Goal: Information Seeking & Learning: Learn about a topic

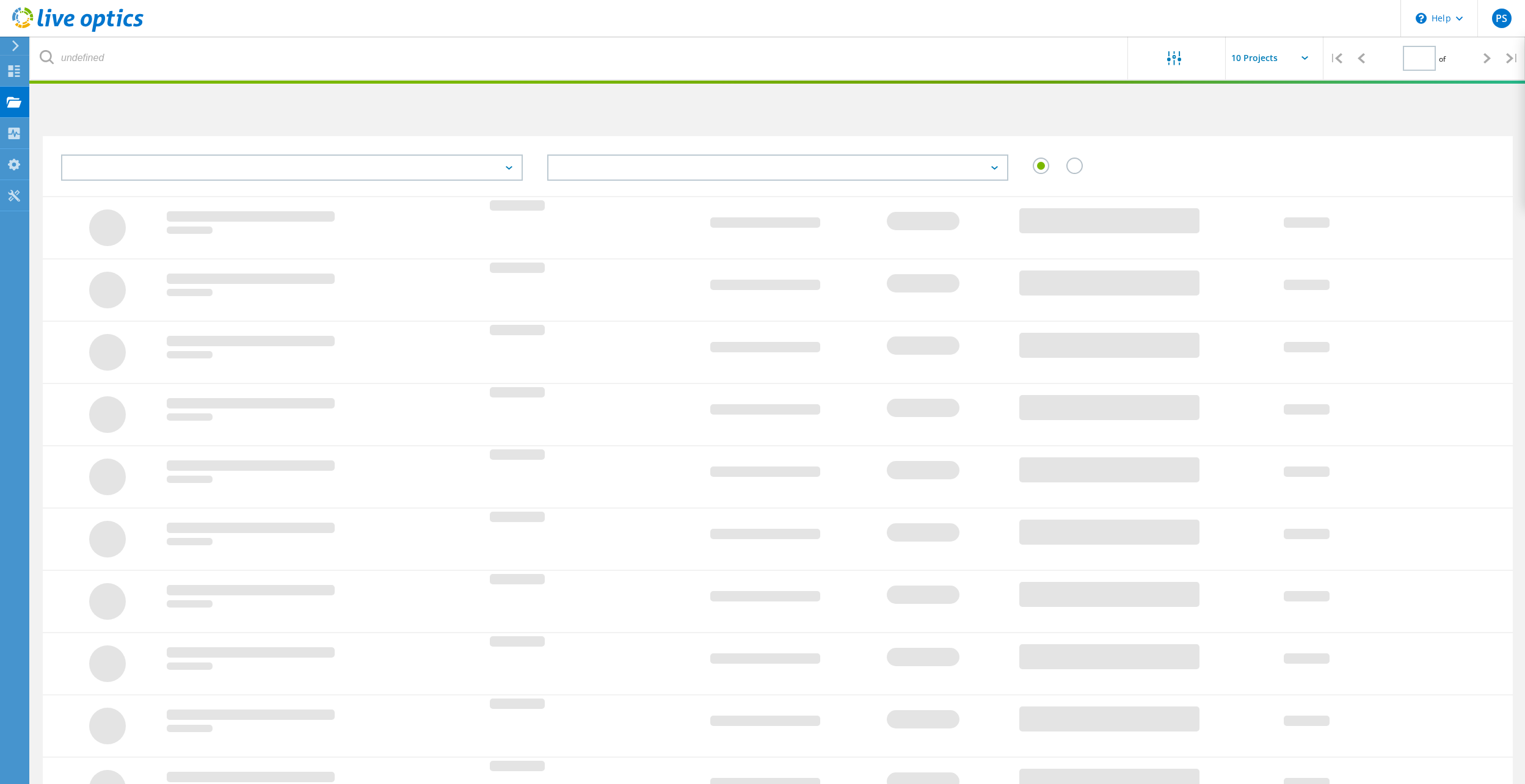
type input "1"
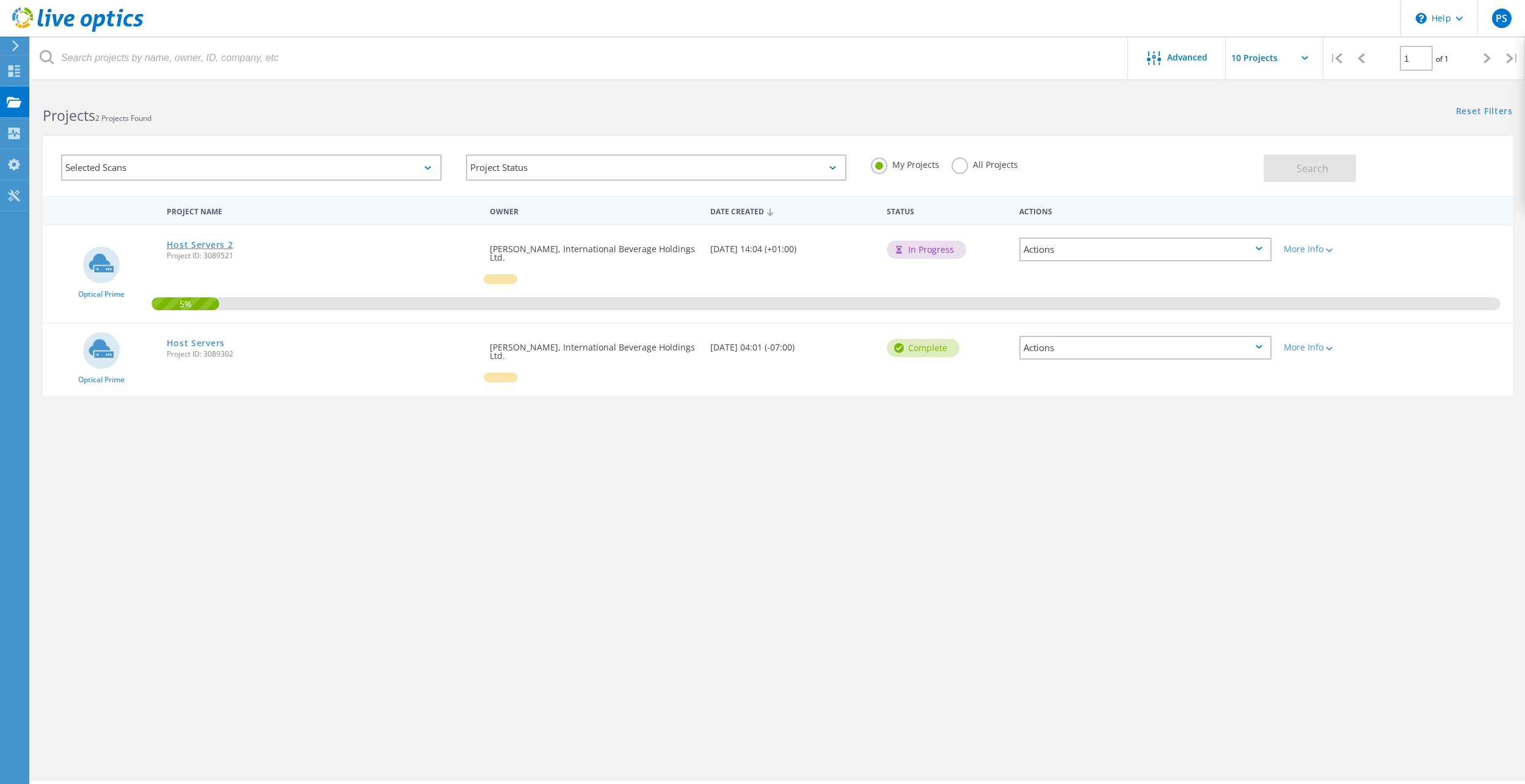
click at [197, 241] on link "Host Servers 2" at bounding box center [200, 245] width 67 height 9
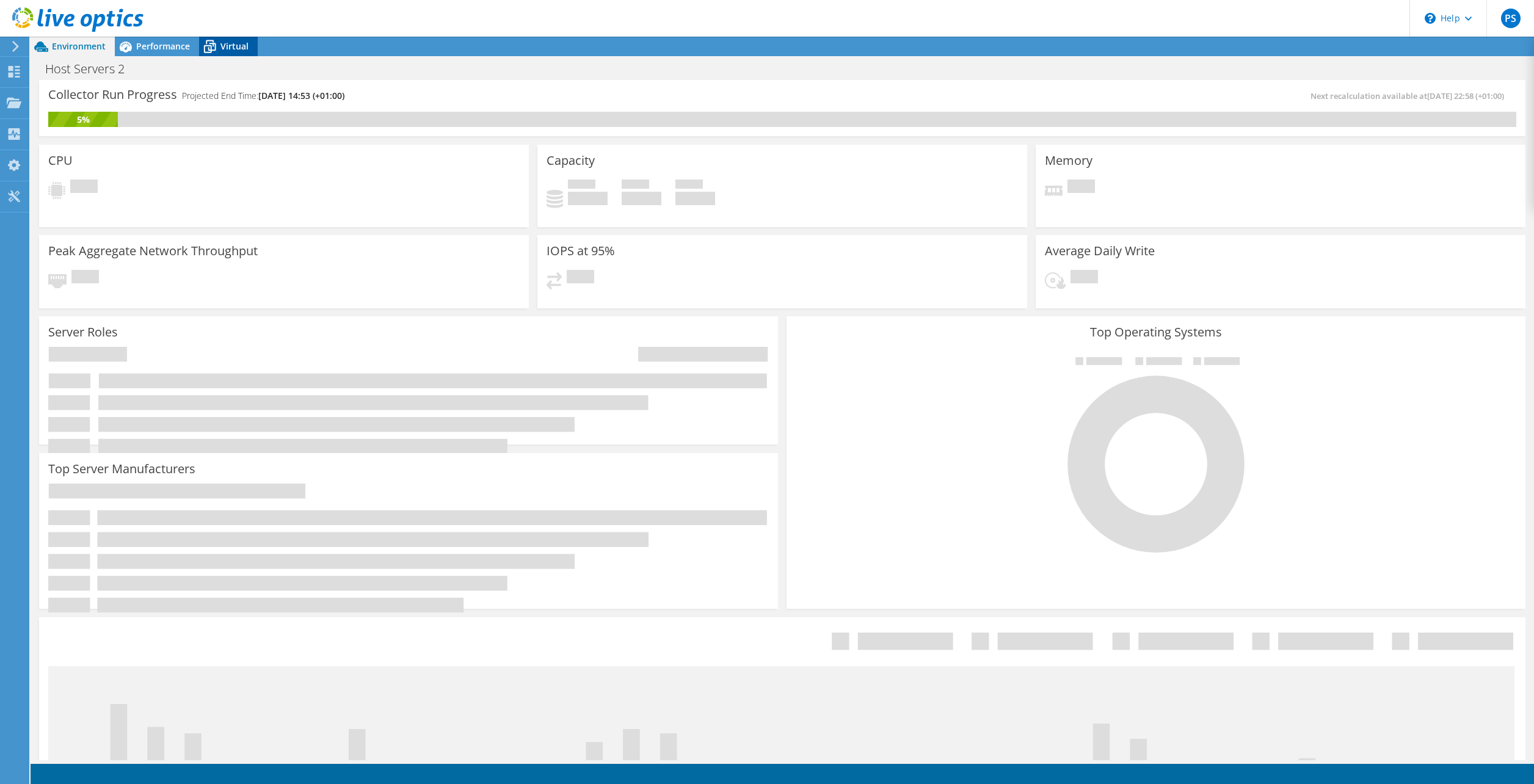
click at [212, 48] on icon at bounding box center [209, 47] width 21 height 21
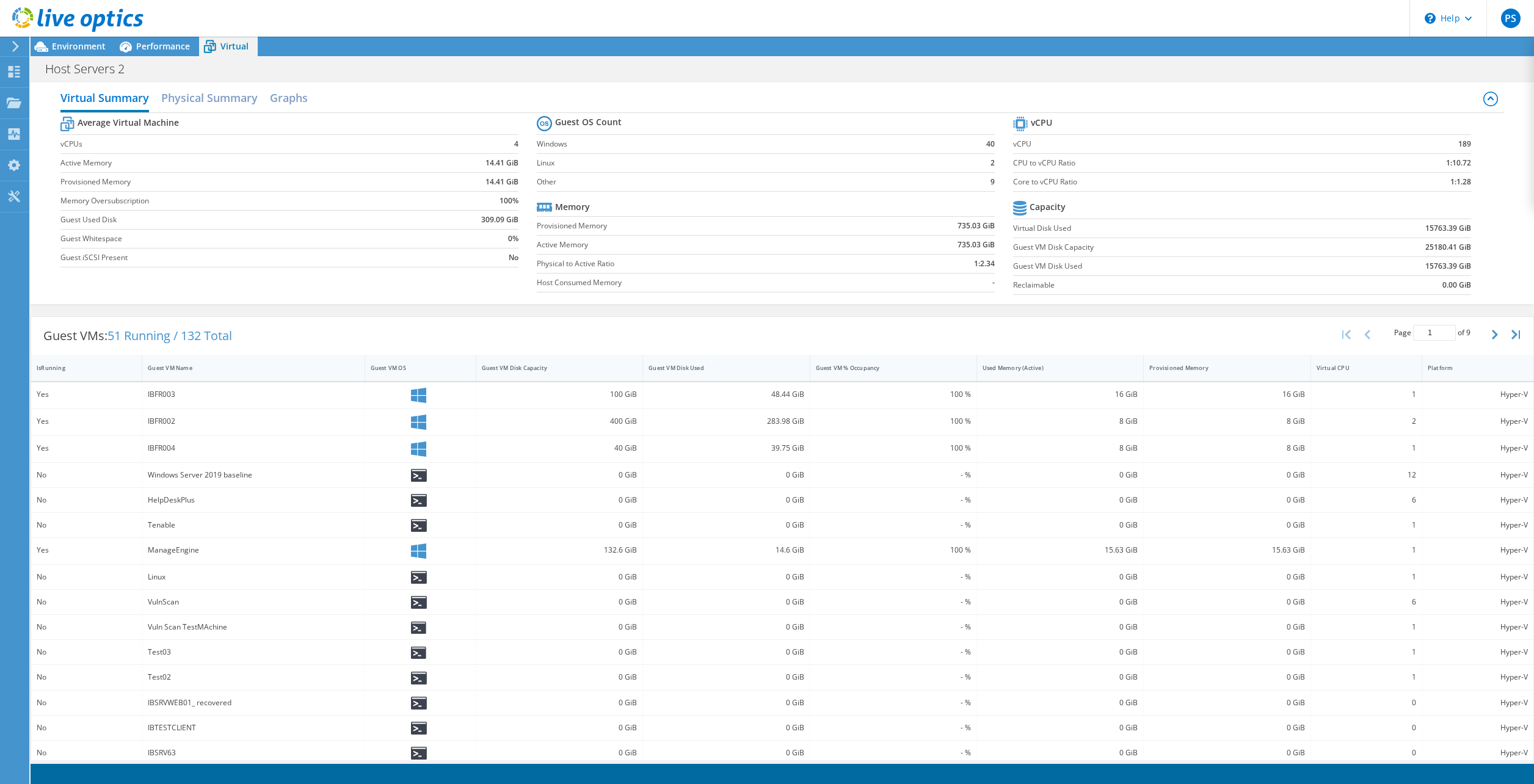
scroll to position [84, 0]
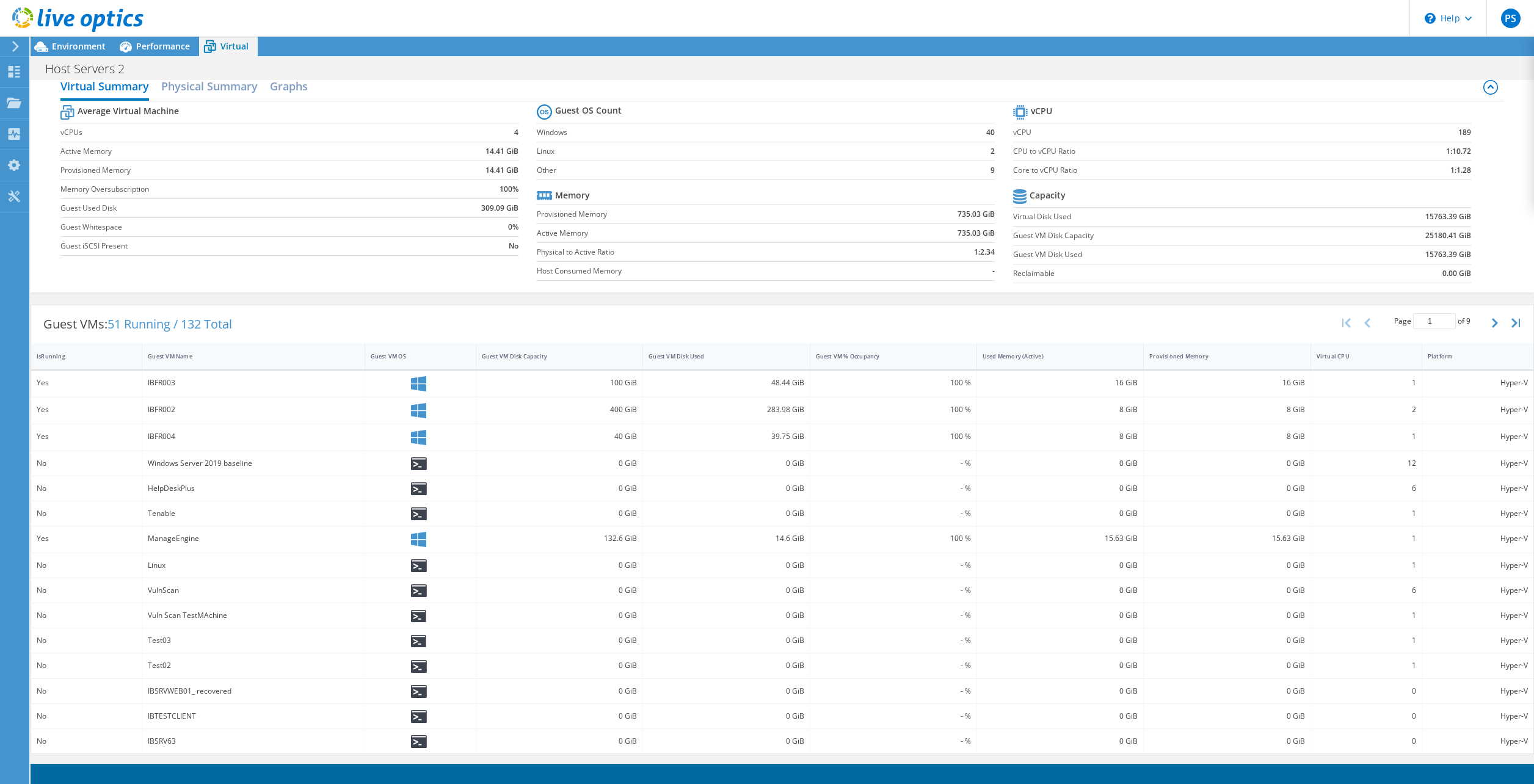
drag, startPoint x: 311, startPoint y: 446, endPoint x: 198, endPoint y: 396, distance: 123.6
click at [130, 48] on icon at bounding box center [126, 47] width 12 height 11
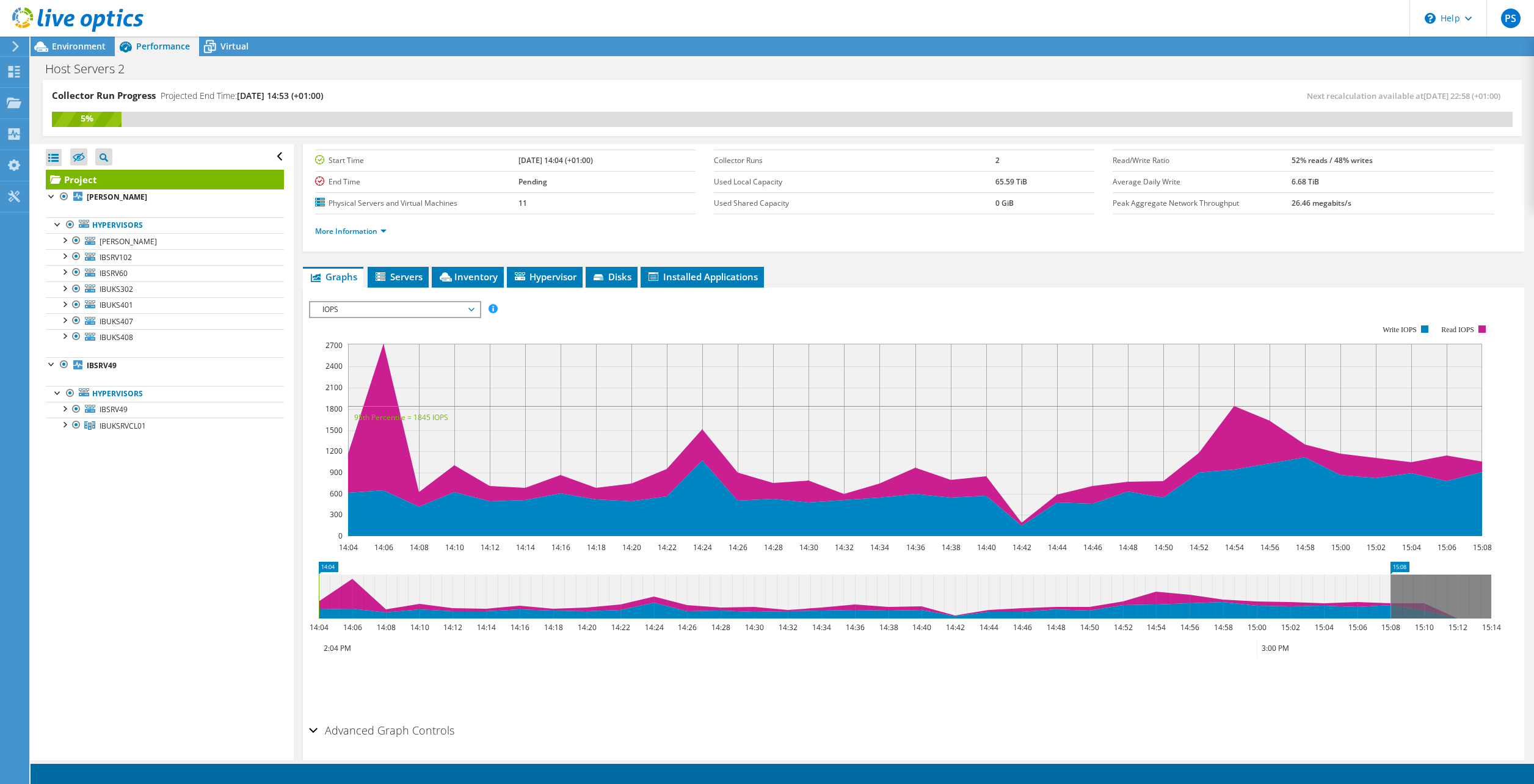
scroll to position [0, 0]
click at [65, 236] on div at bounding box center [64, 239] width 12 height 12
click at [65, 239] on div at bounding box center [64, 239] width 12 height 12
click at [52, 198] on div at bounding box center [52, 195] width 12 height 12
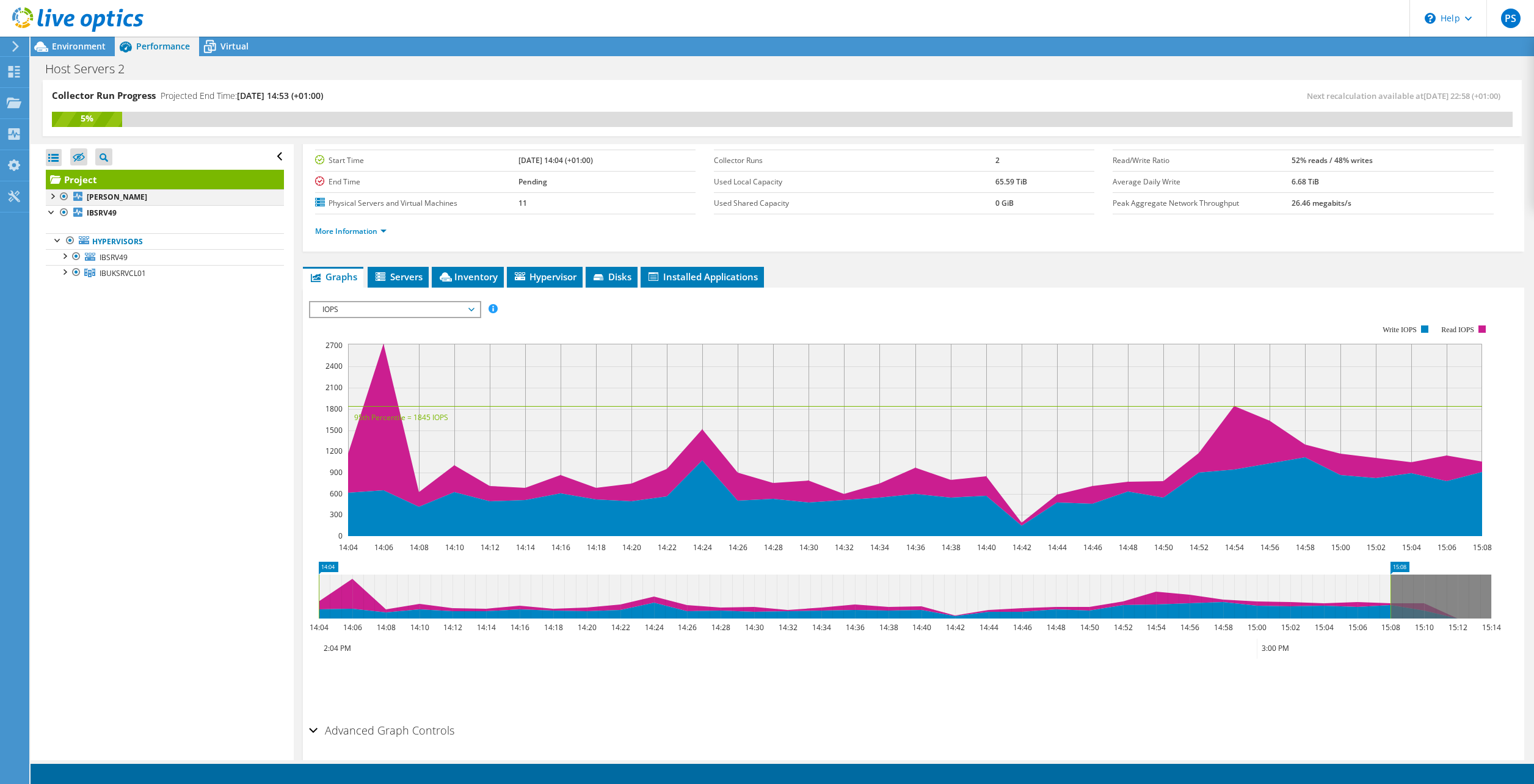
click at [52, 198] on div at bounding box center [52, 195] width 12 height 12
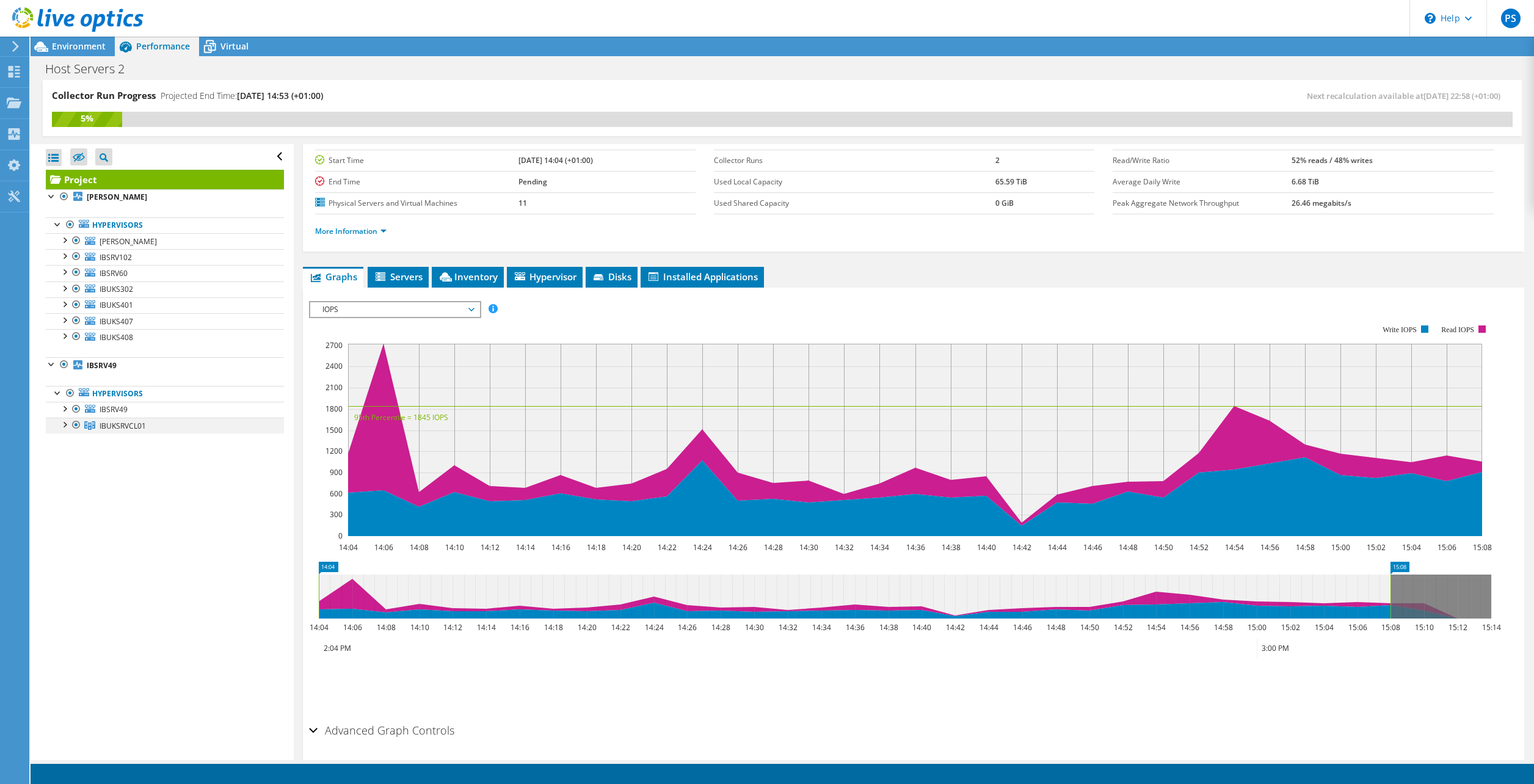
click at [65, 422] on div at bounding box center [64, 423] width 12 height 12
click at [65, 411] on div at bounding box center [64, 407] width 12 height 12
click at [61, 409] on div at bounding box center [64, 407] width 12 height 12
click at [126, 427] on span "IBUKSRVCL01" at bounding box center [123, 425] width 47 height 10
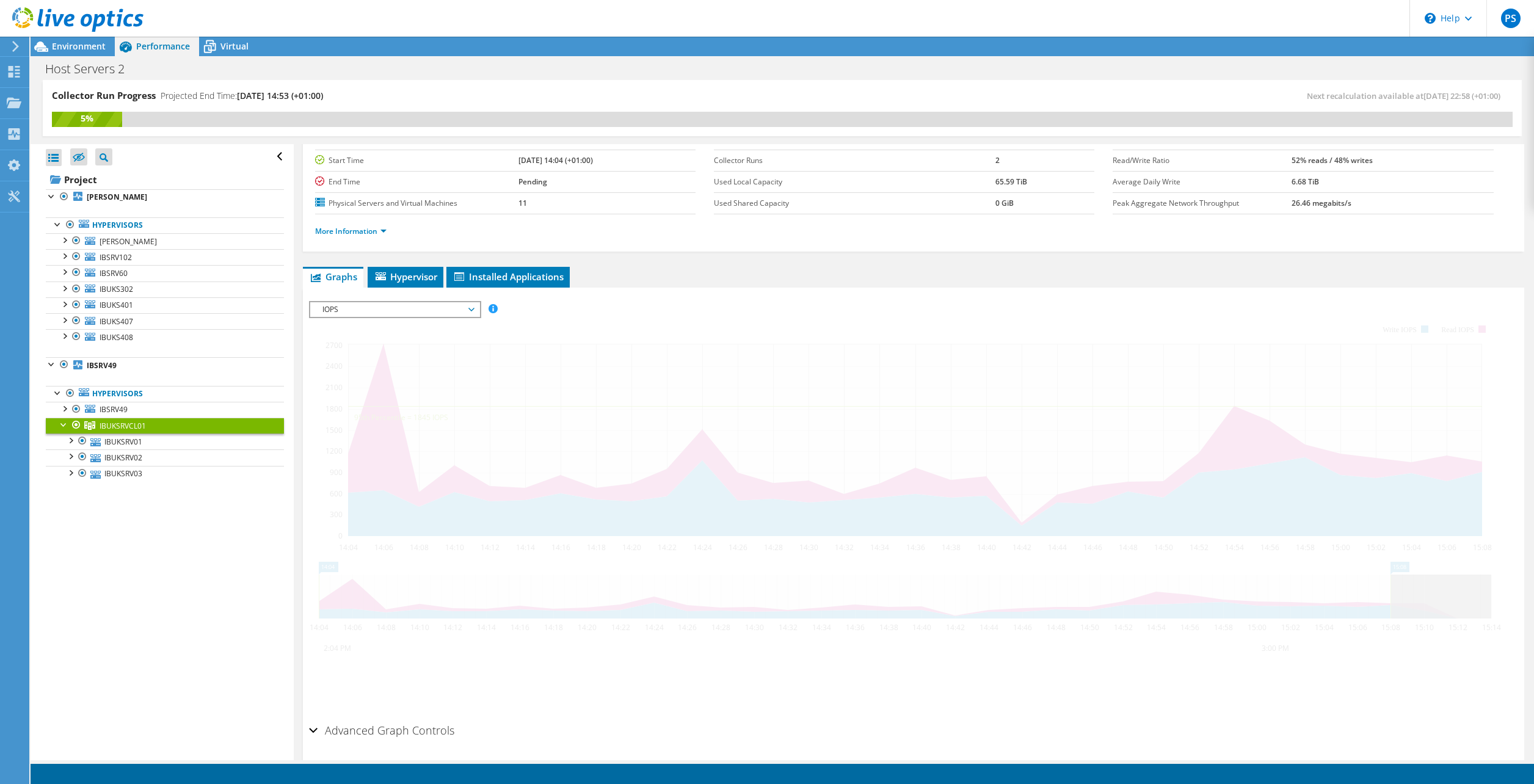
scroll to position [94, 0]
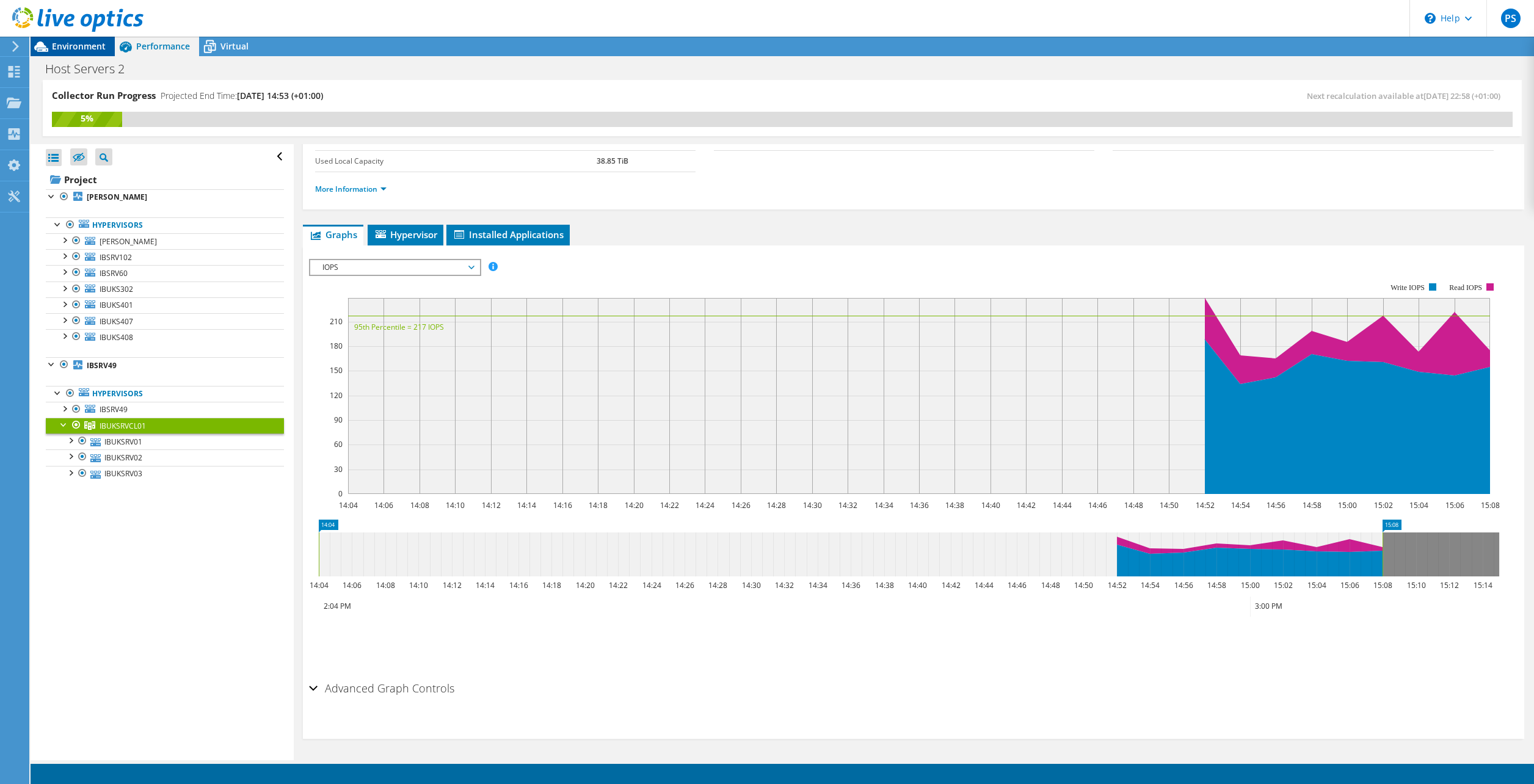
click at [75, 48] on span "Environment" at bounding box center [79, 46] width 54 height 12
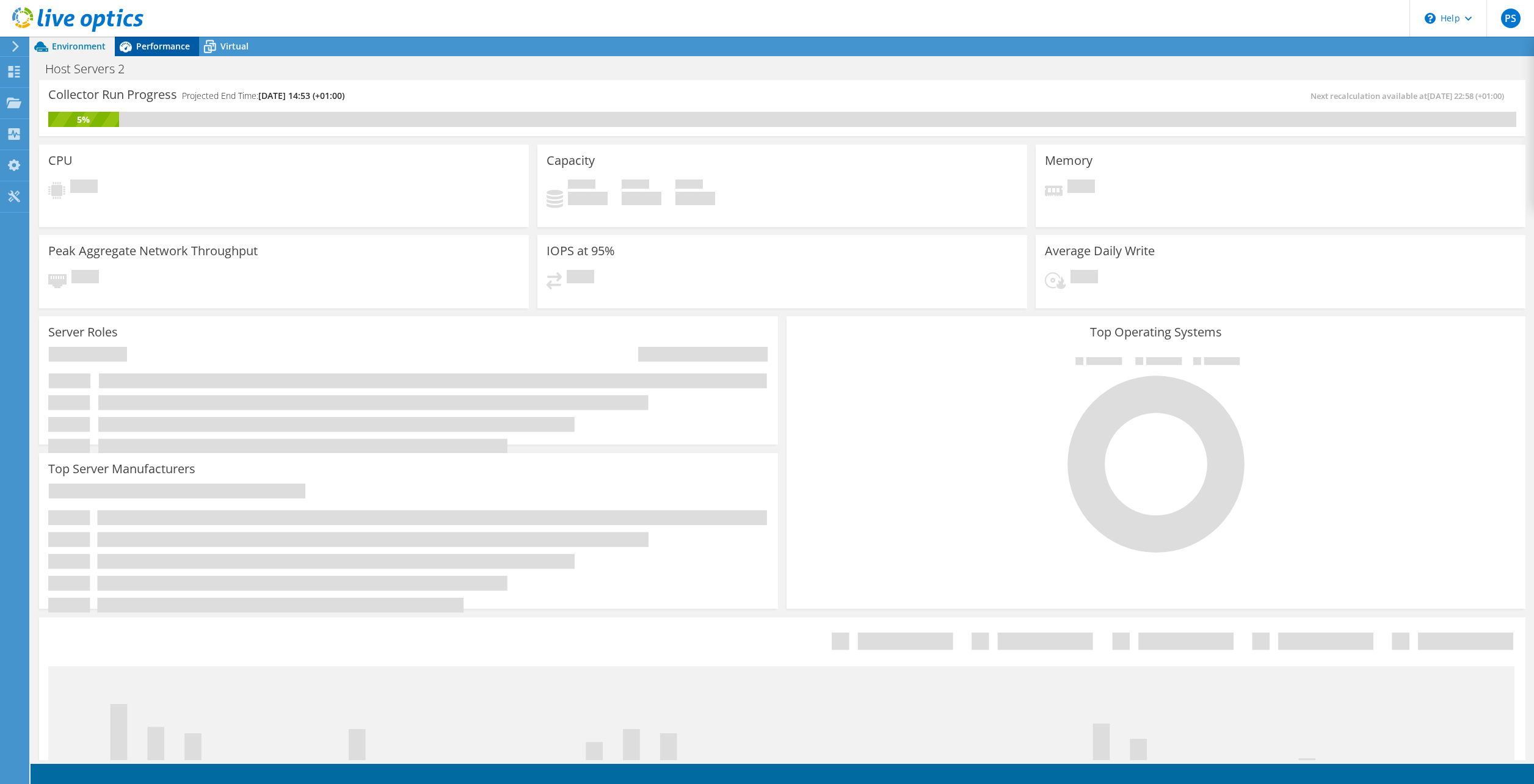
click at [160, 41] on span "Performance" at bounding box center [163, 46] width 54 height 12
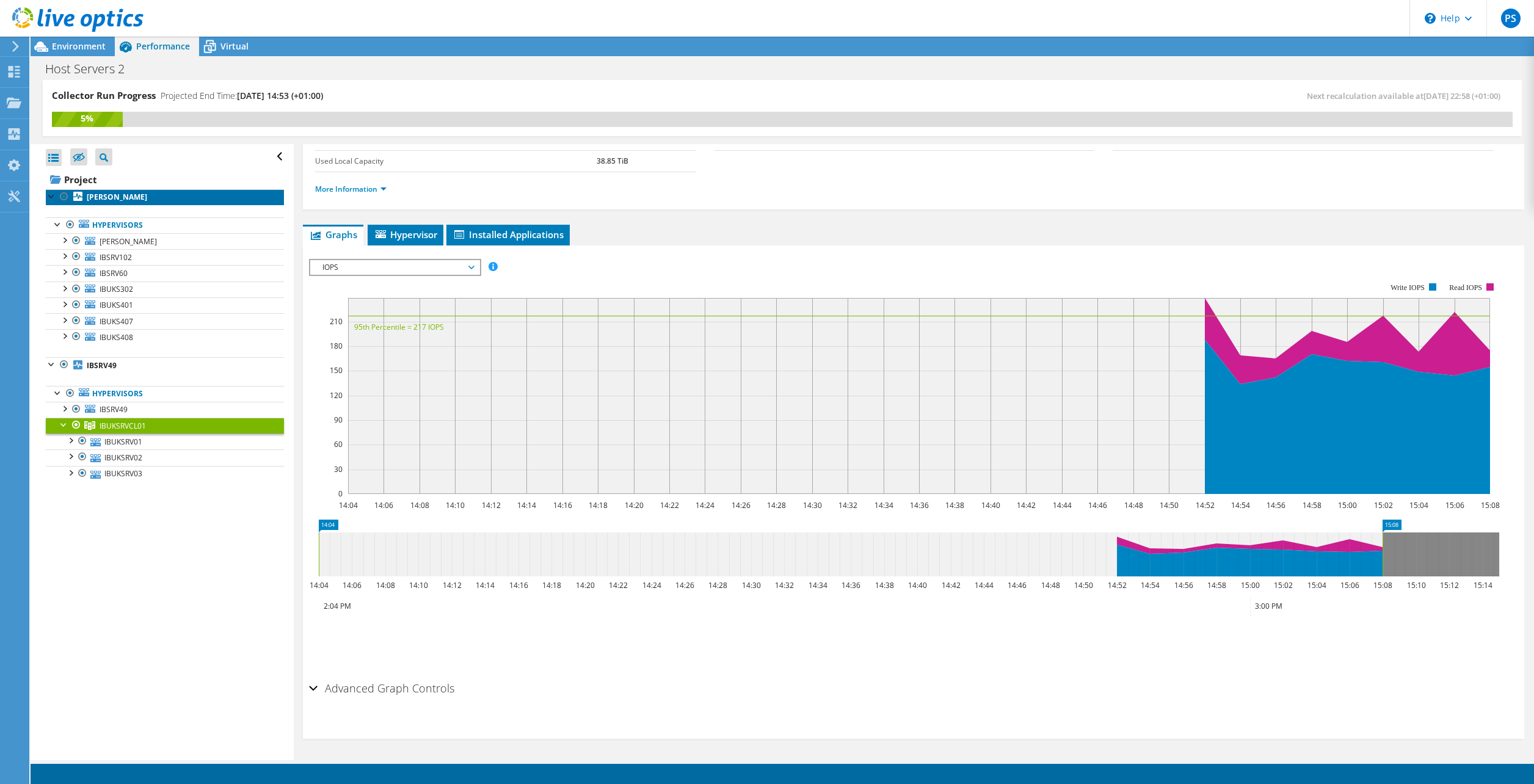
click at [79, 196] on icon at bounding box center [78, 196] width 9 height 9
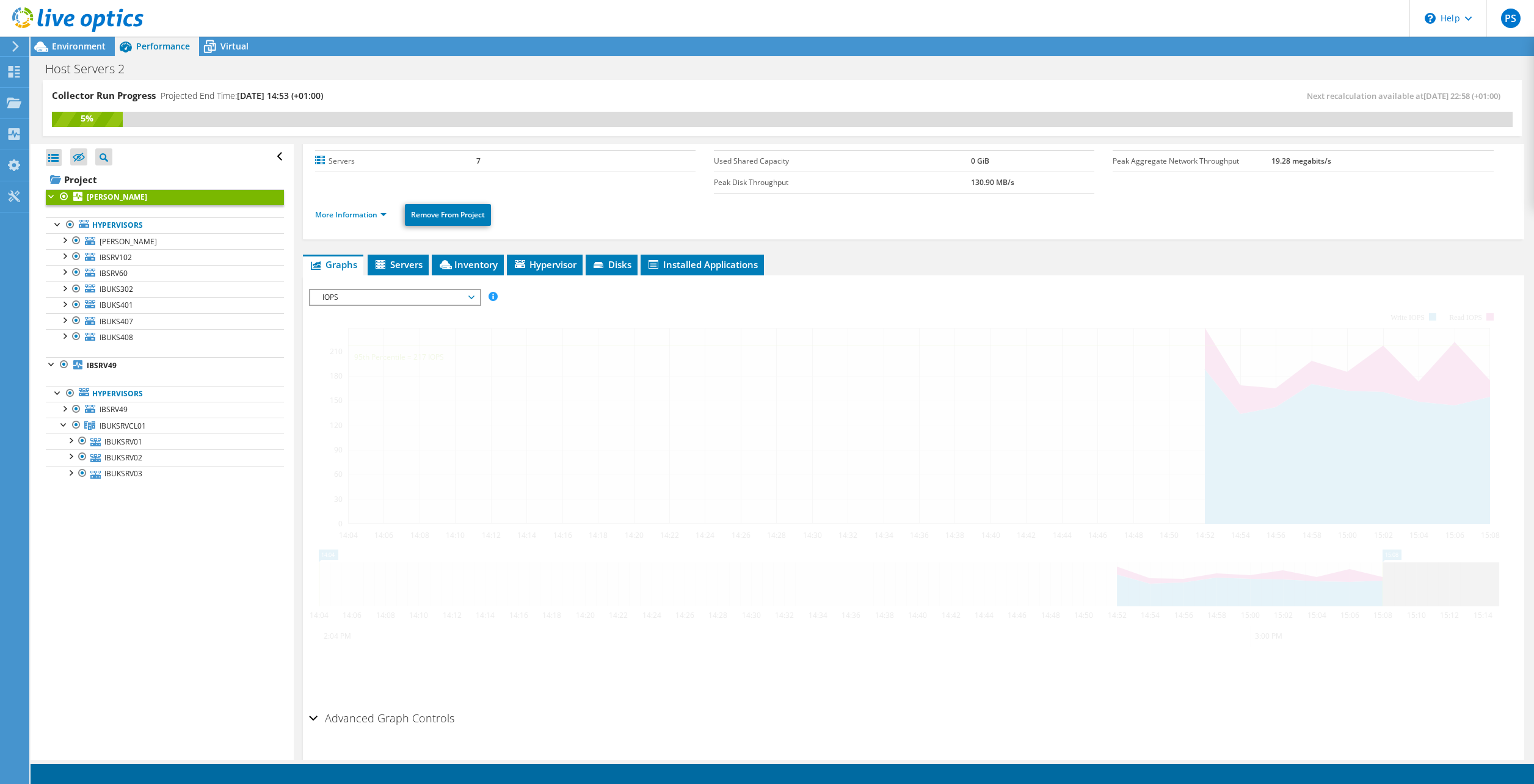
scroll to position [95, 0]
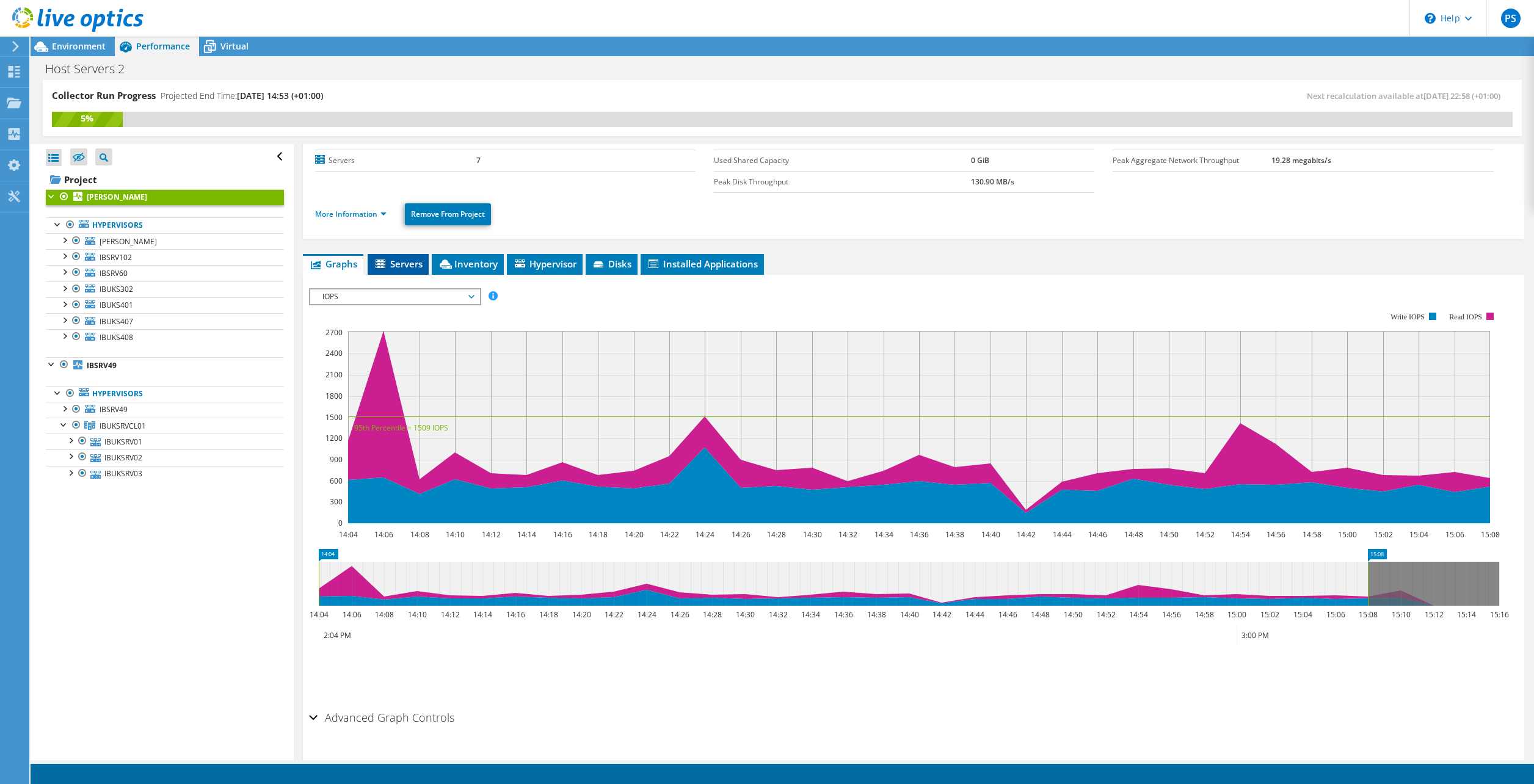
click at [386, 263] on icon at bounding box center [381, 265] width 12 height 10
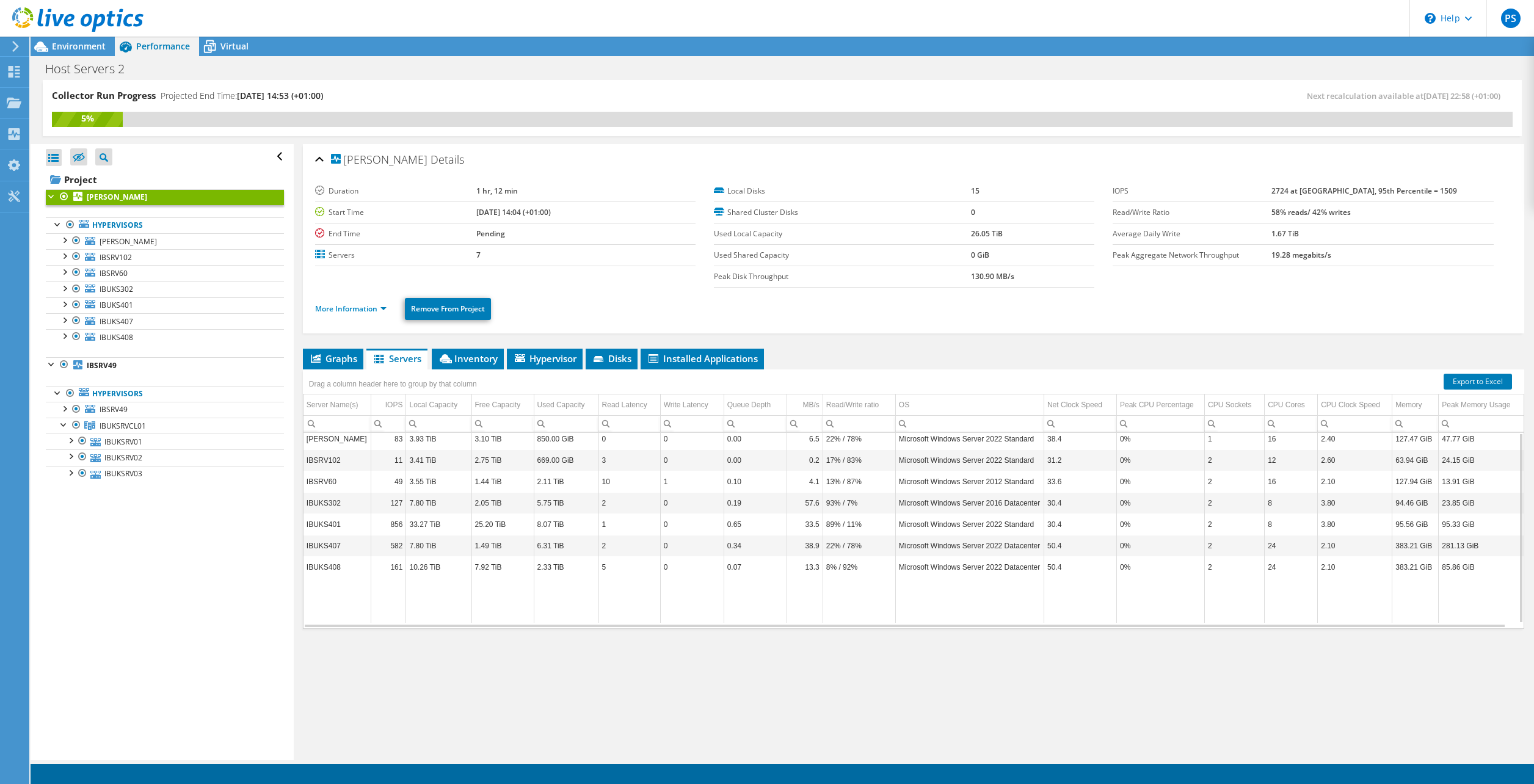
scroll to position [0, 0]
click at [66, 235] on div at bounding box center [64, 239] width 12 height 12
click at [63, 239] on div at bounding box center [64, 239] width 12 height 12
drag, startPoint x: 93, startPoint y: 225, endPoint x: 45, endPoint y: 228, distance: 48.1
click at [44, 225] on div "Open All Close All Hide Excluded Nodes Project Tree Filter" at bounding box center [161, 452] width 263 height 616
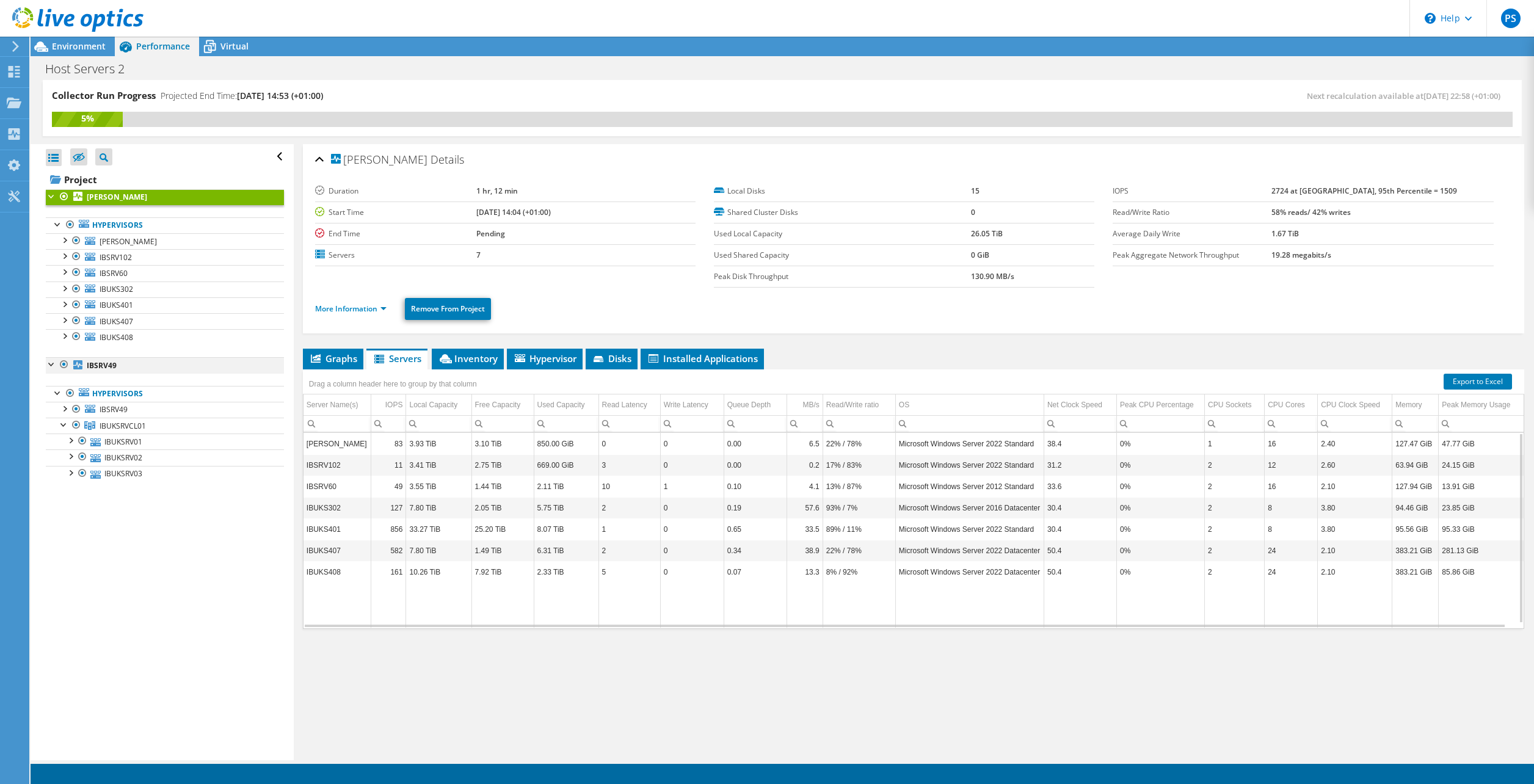
click at [49, 365] on div at bounding box center [52, 363] width 12 height 12
click at [52, 196] on div at bounding box center [52, 195] width 12 height 12
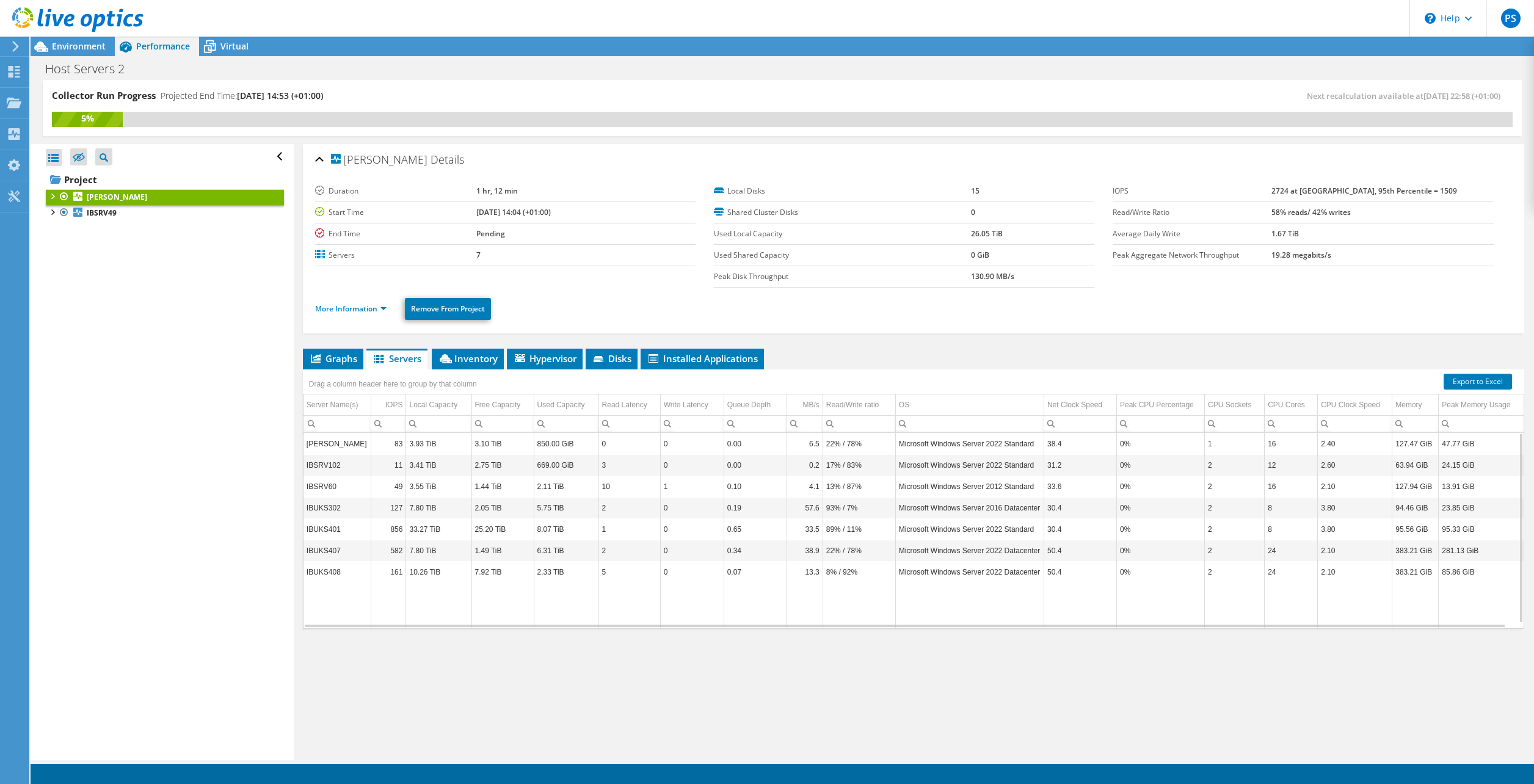
click at [108, 255] on div "Open All Close All Hide Excluded Nodes Project Tree Filter" at bounding box center [161, 452] width 263 height 616
click at [94, 177] on link "Project" at bounding box center [164, 179] width 238 height 20
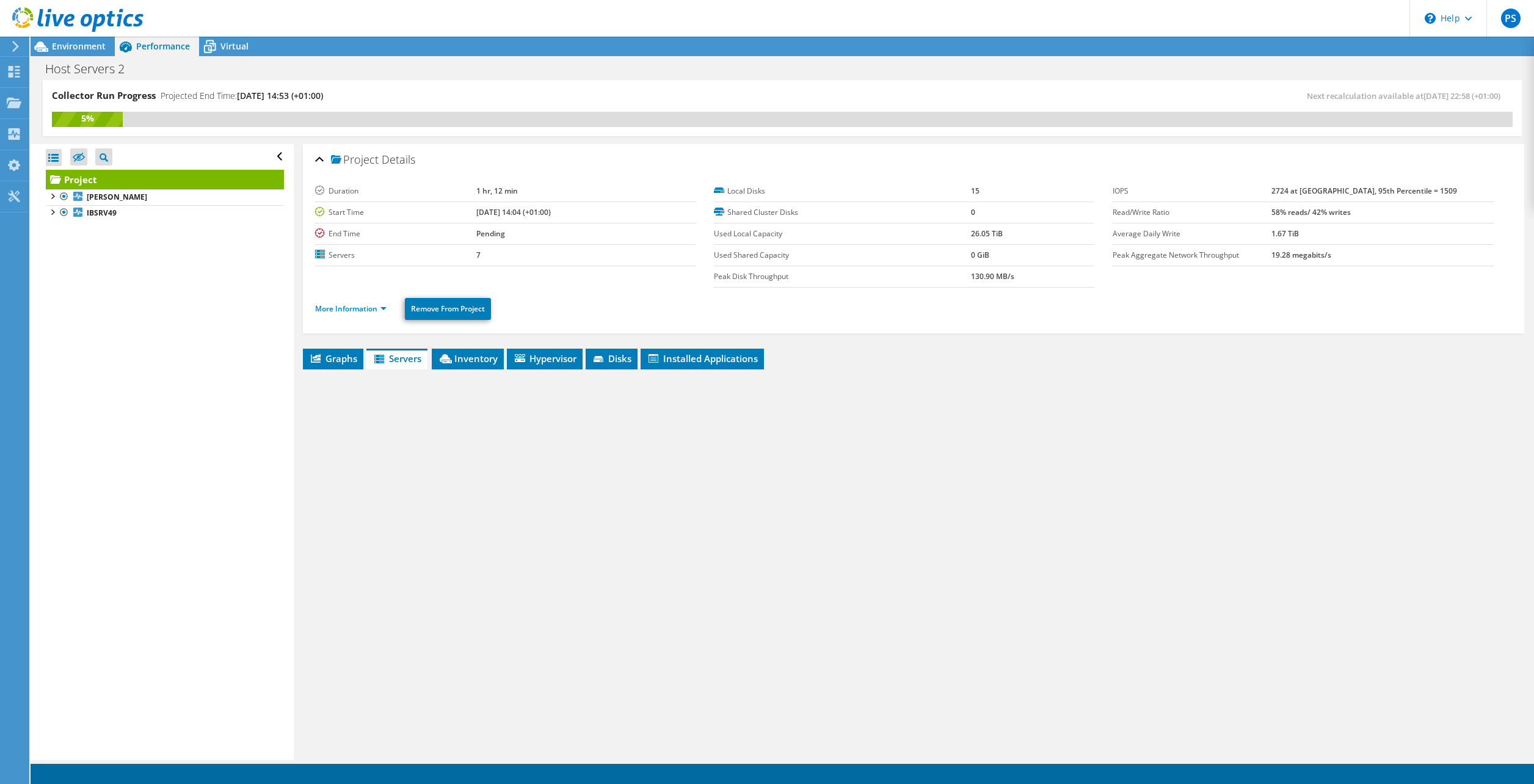
click at [55, 159] on div at bounding box center [54, 158] width 16 height 17
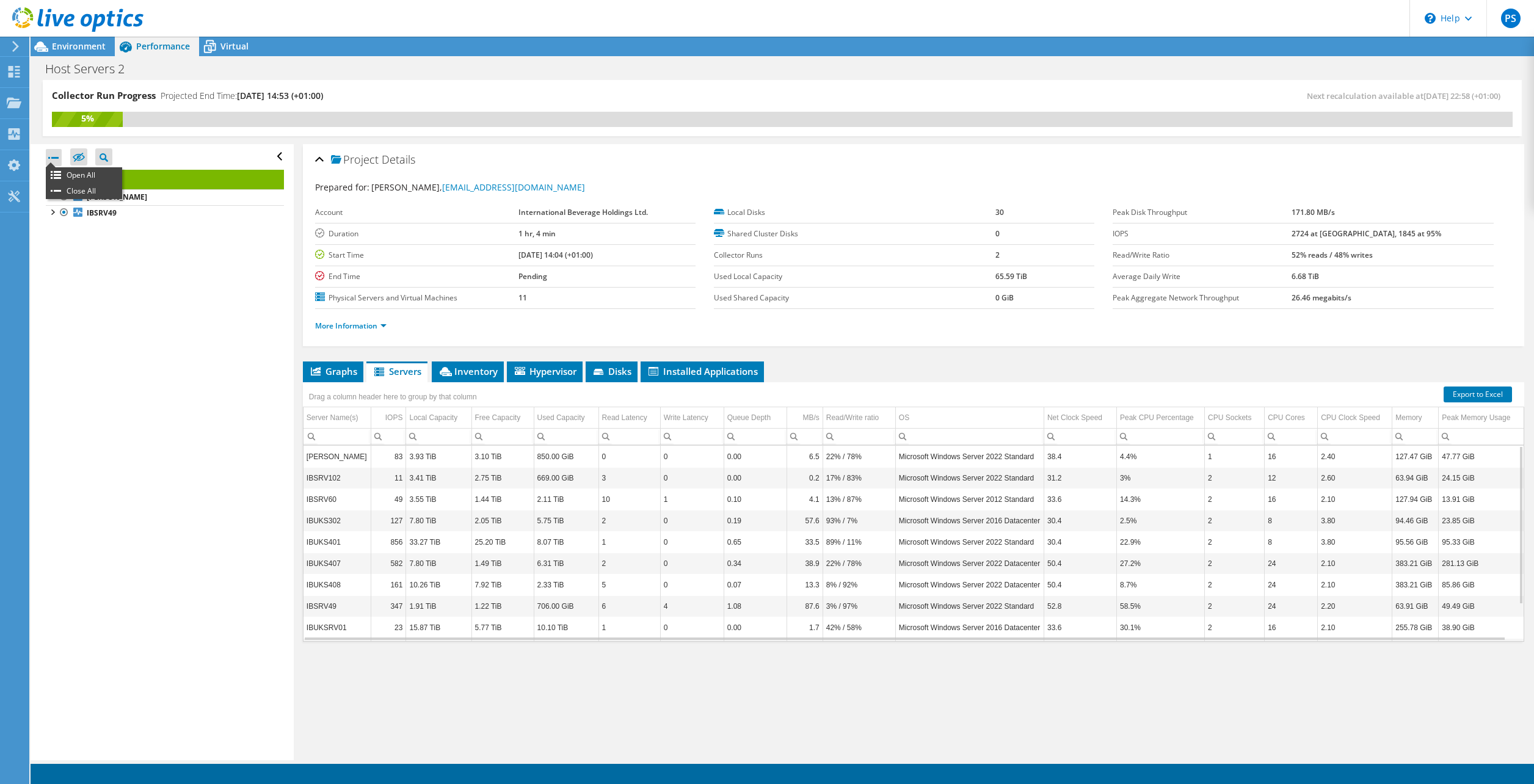
click at [56, 158] on div at bounding box center [54, 158] width 16 height 17
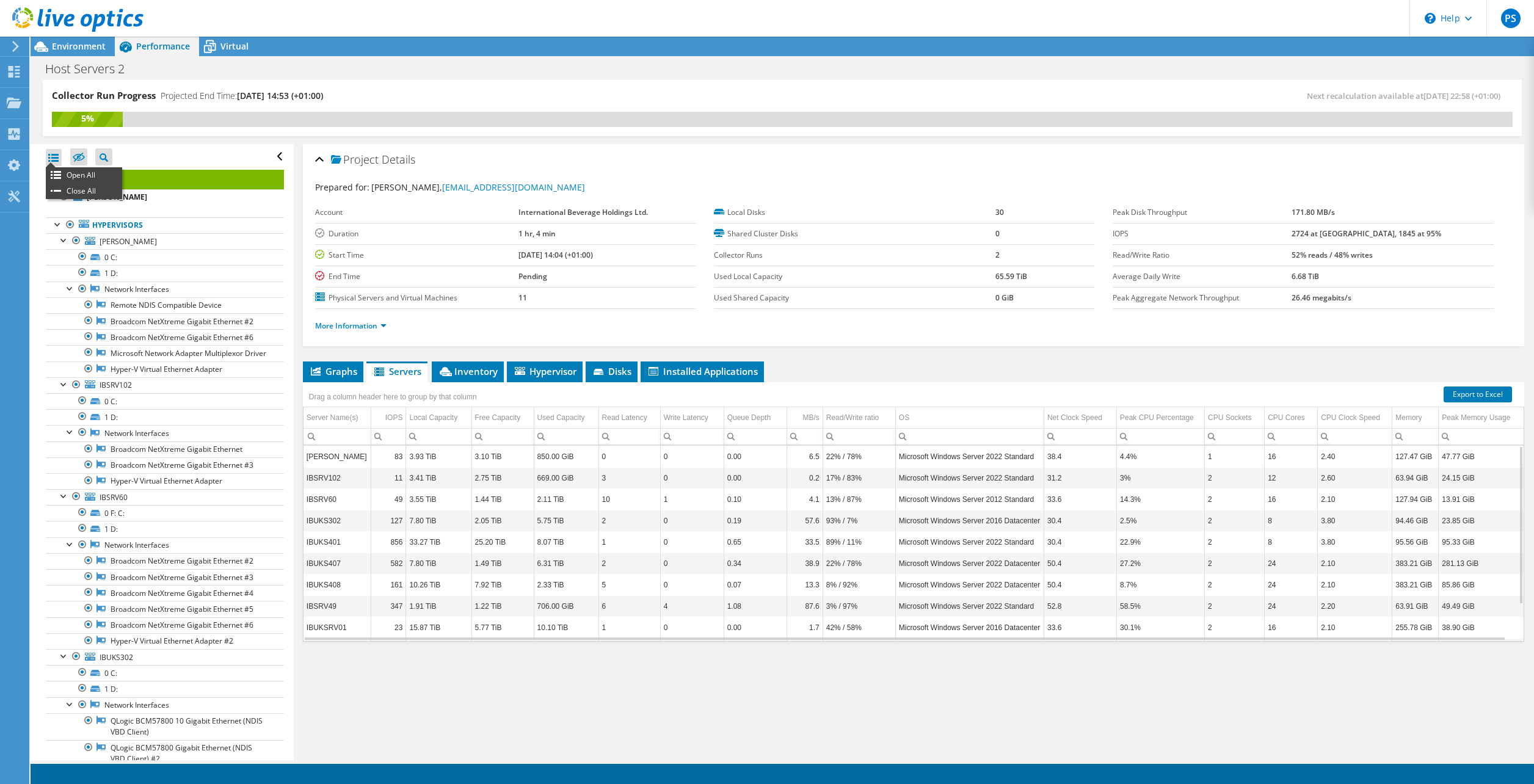
click at [50, 161] on div at bounding box center [54, 158] width 16 height 17
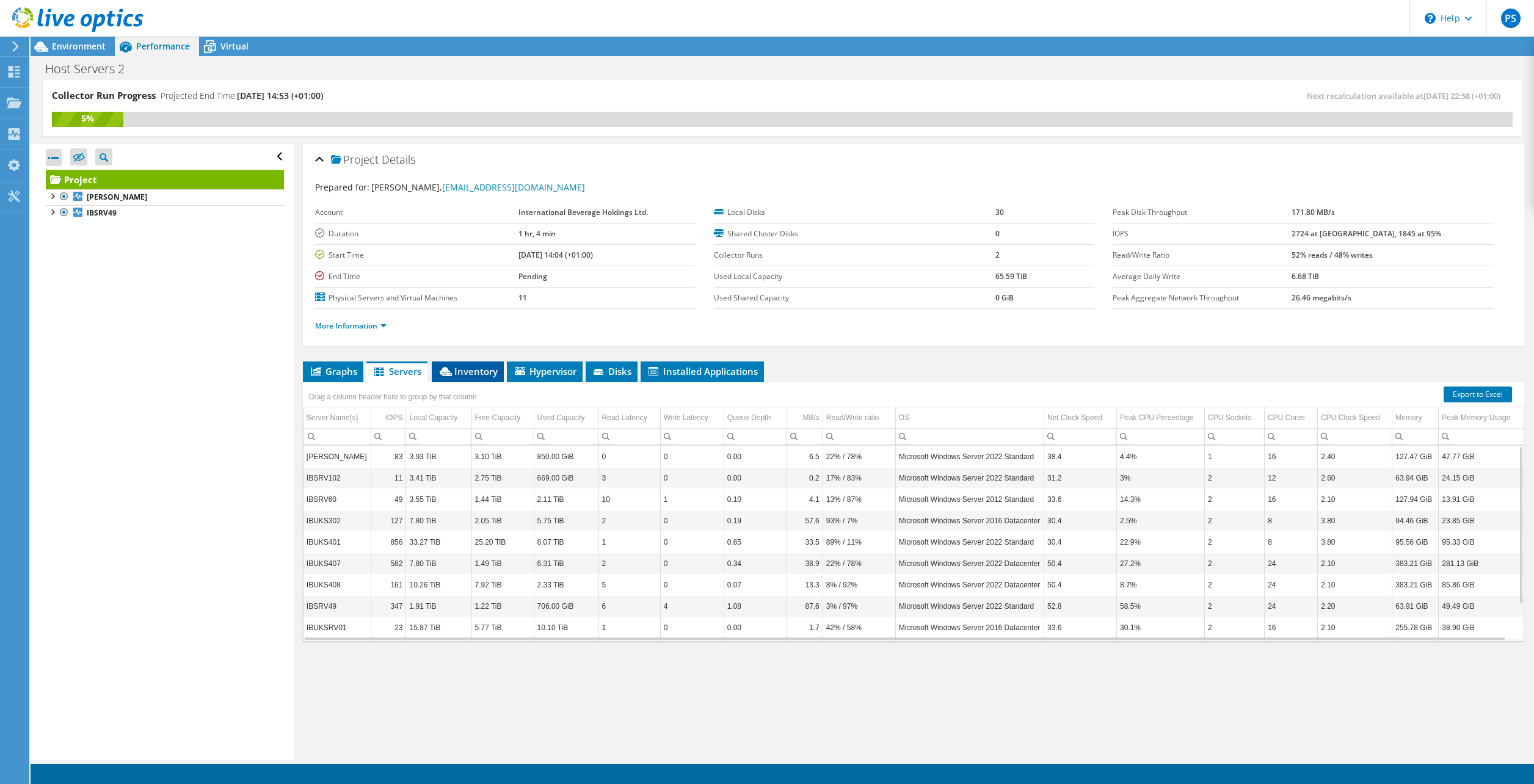
click at [473, 371] on span "Inventory" at bounding box center [468, 371] width 60 height 12
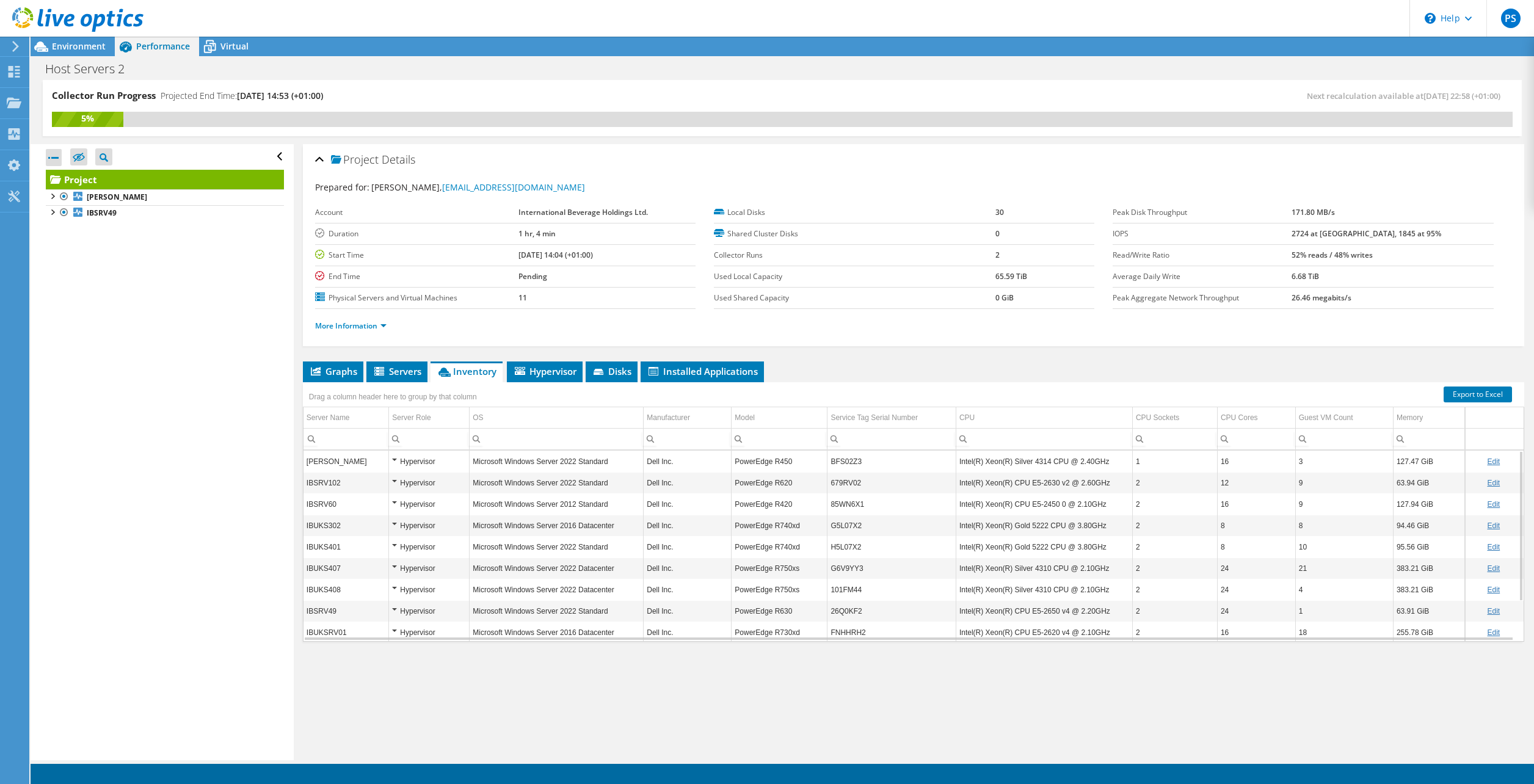
click at [394, 461] on div "Hypervisor" at bounding box center [429, 462] width 74 height 15
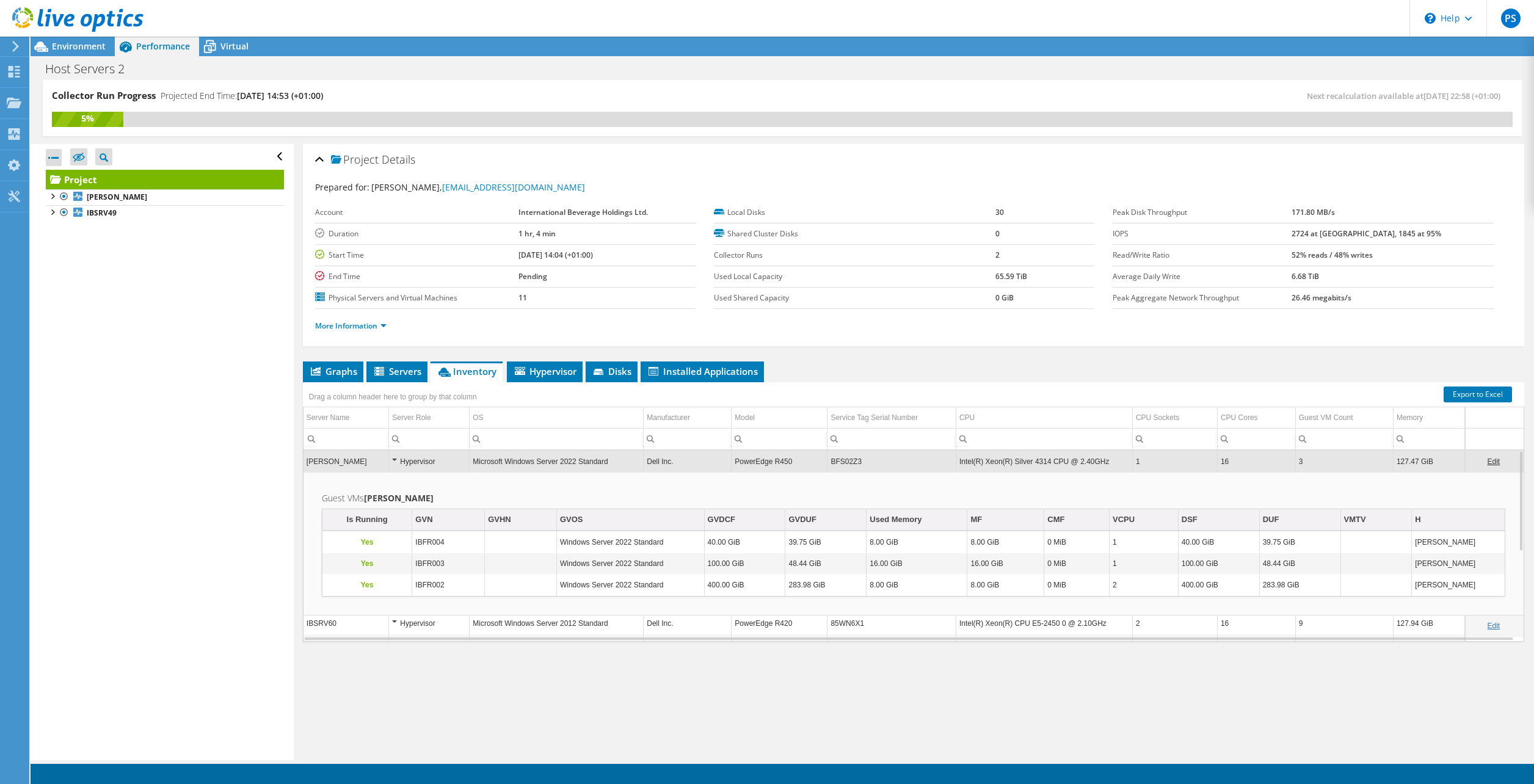
click at [394, 460] on div "Hypervisor" at bounding box center [429, 462] width 74 height 15
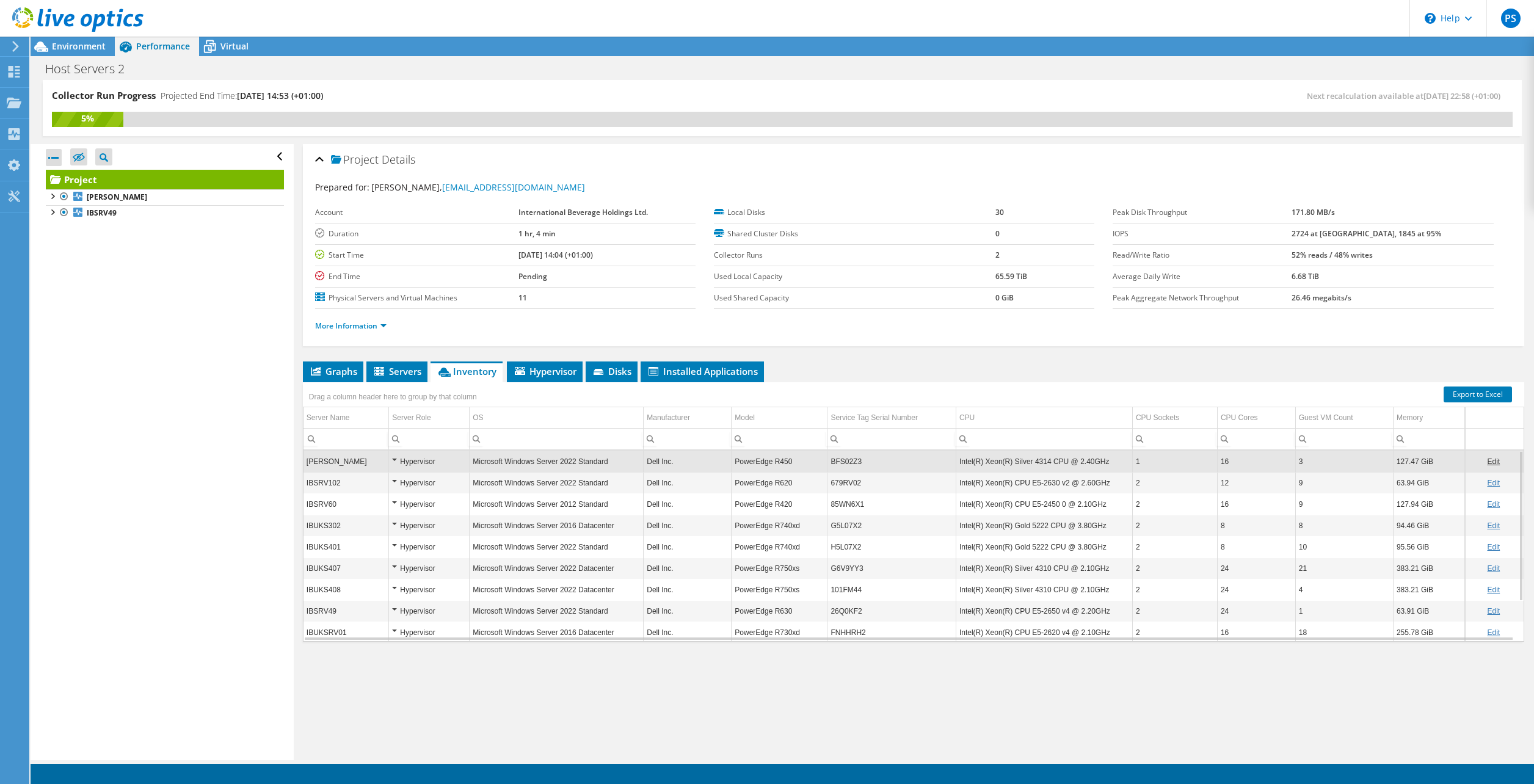
click at [394, 462] on div "Hypervisor" at bounding box center [429, 462] width 74 height 15
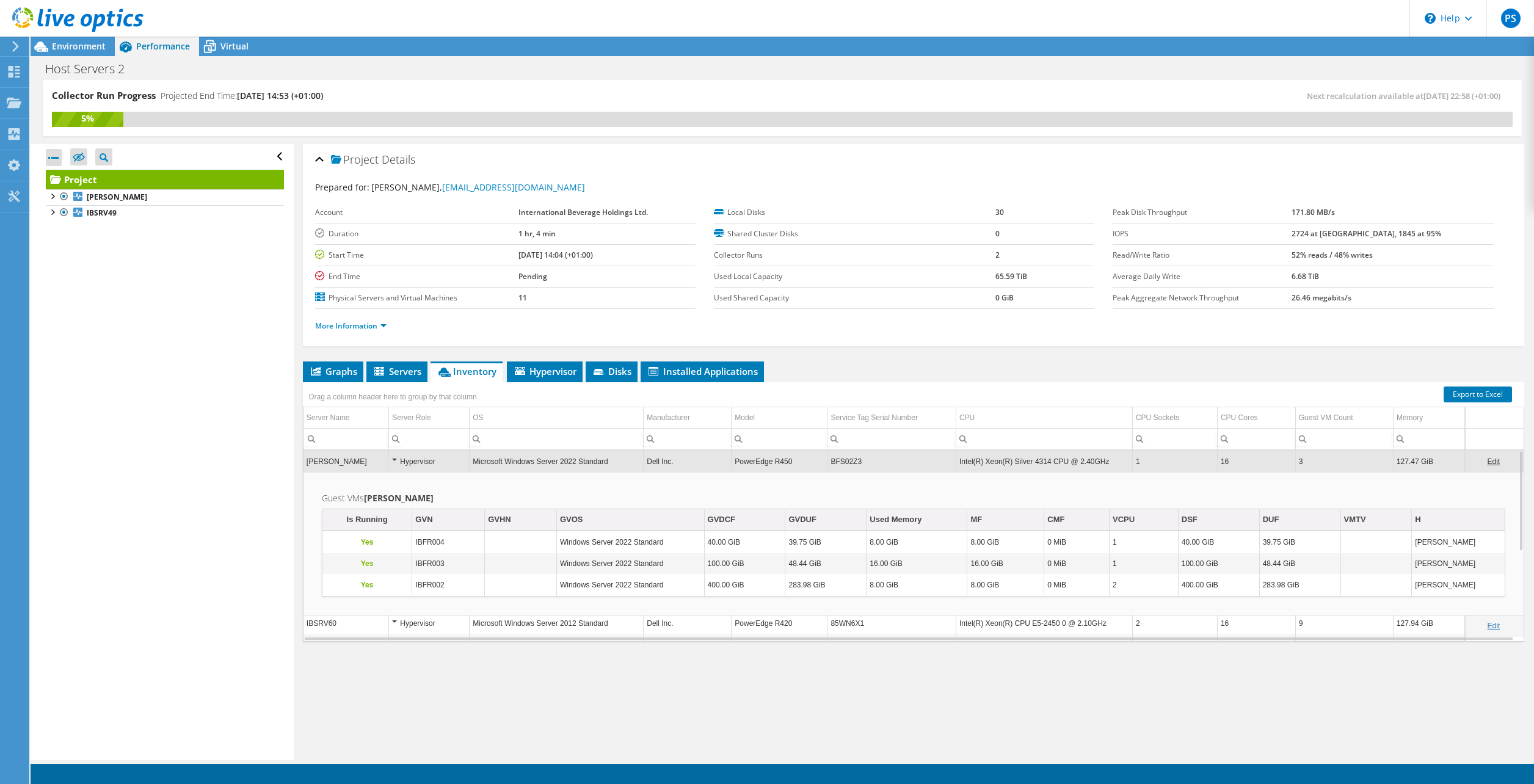
click at [394, 461] on div "Hypervisor" at bounding box center [429, 462] width 74 height 15
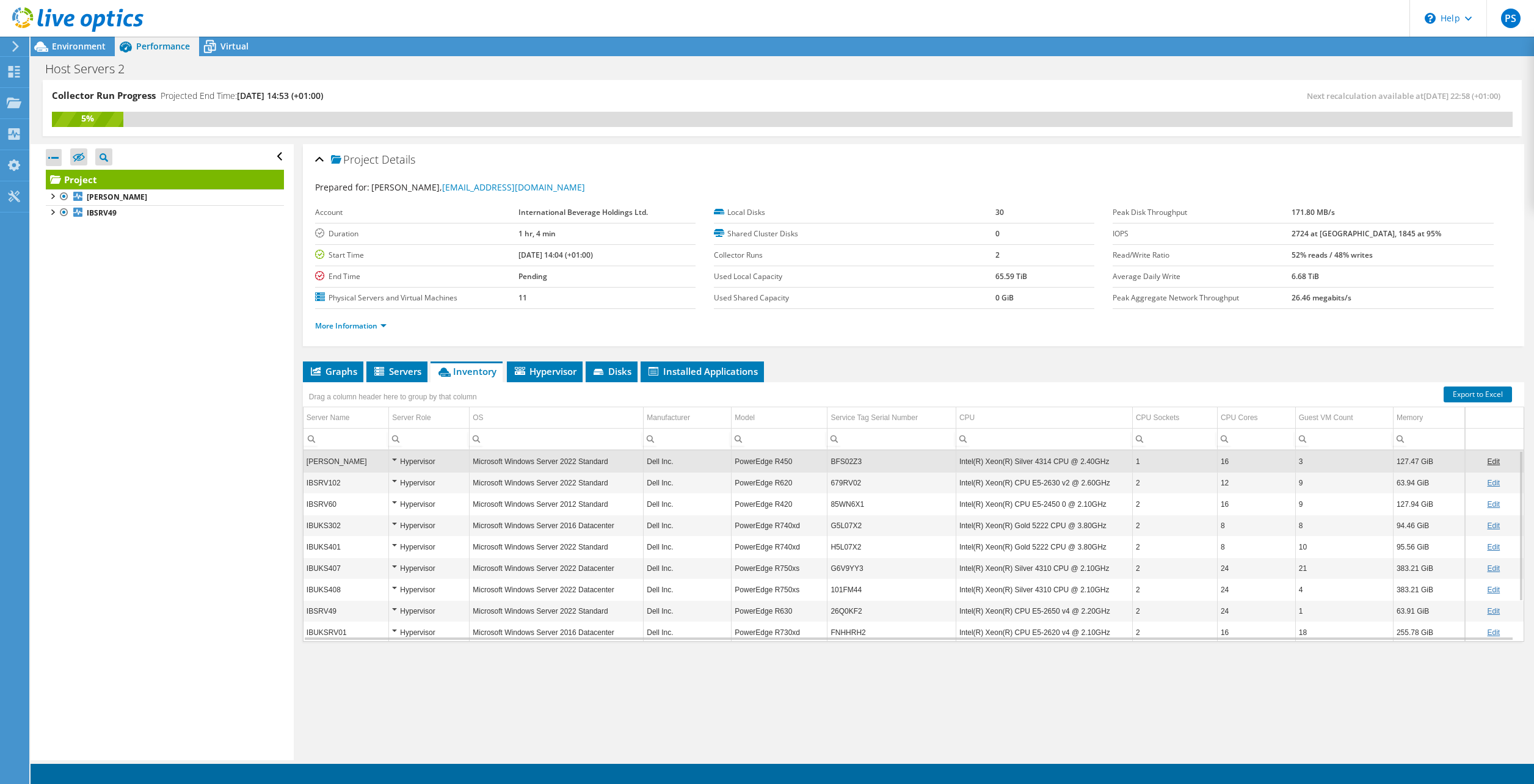
click at [393, 482] on div "Hypervisor" at bounding box center [429, 483] width 74 height 15
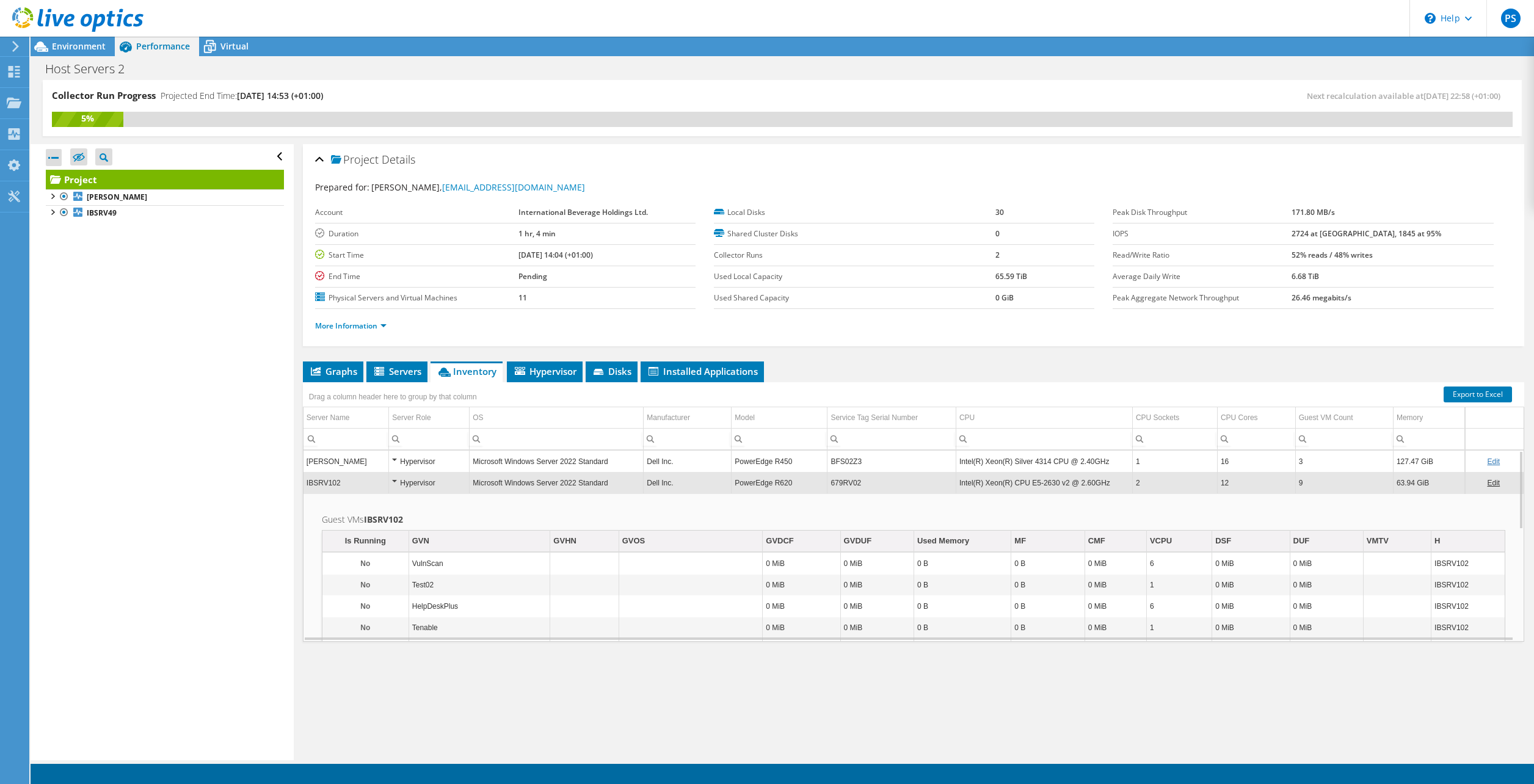
click at [393, 482] on div "Hypervisor" at bounding box center [429, 483] width 74 height 15
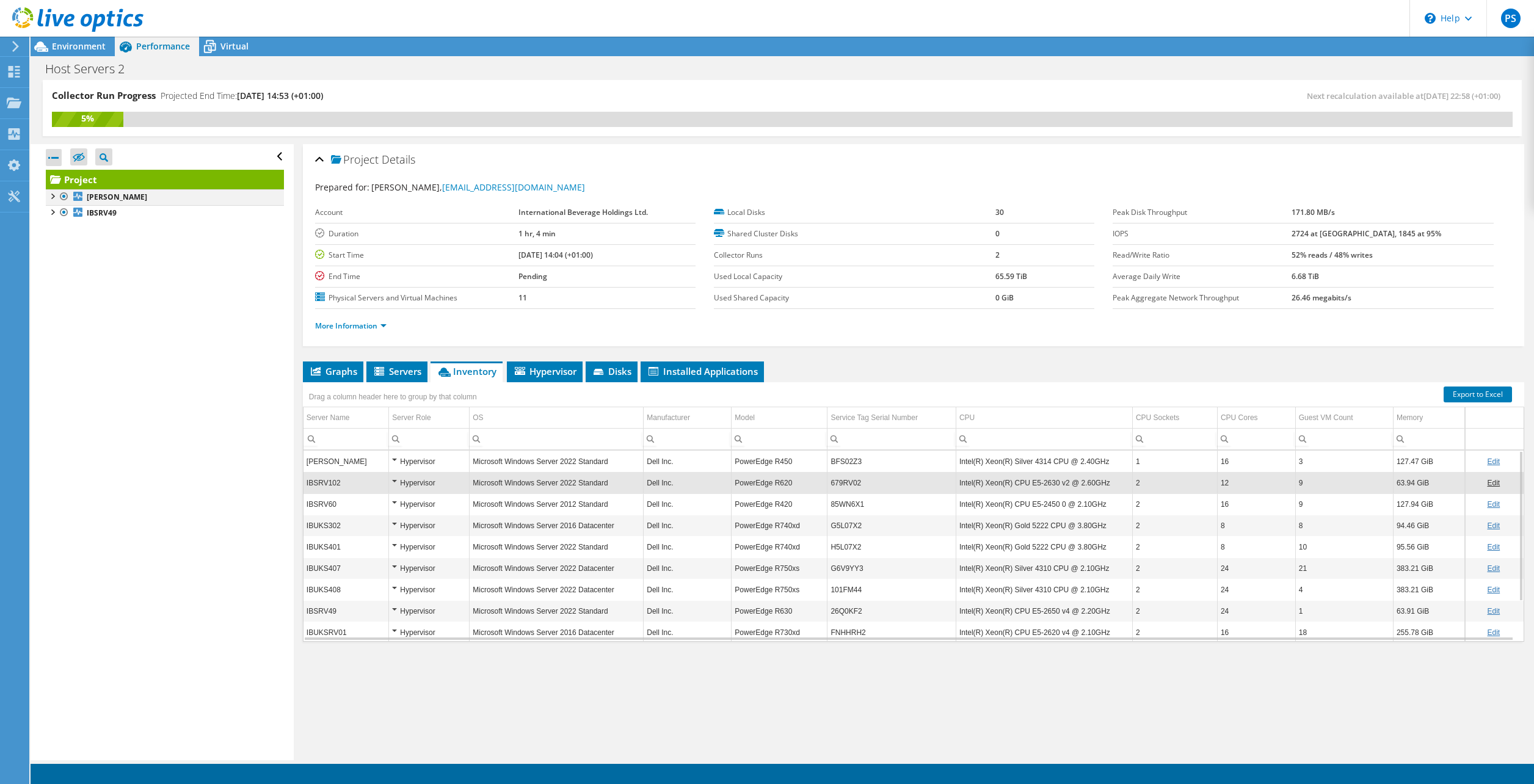
click at [56, 196] on div at bounding box center [52, 195] width 12 height 12
click at [54, 254] on div at bounding box center [52, 251] width 12 height 12
drag, startPoint x: 95, startPoint y: 281, endPoint x: 31, endPoint y: 268, distance: 65.3
click at [31, 268] on div "Open All Close All Hide Excluded Nodes Project Tree Filter" at bounding box center [161, 452] width 263 height 616
drag, startPoint x: 31, startPoint y: 268, endPoint x: 55, endPoint y: 279, distance: 26.4
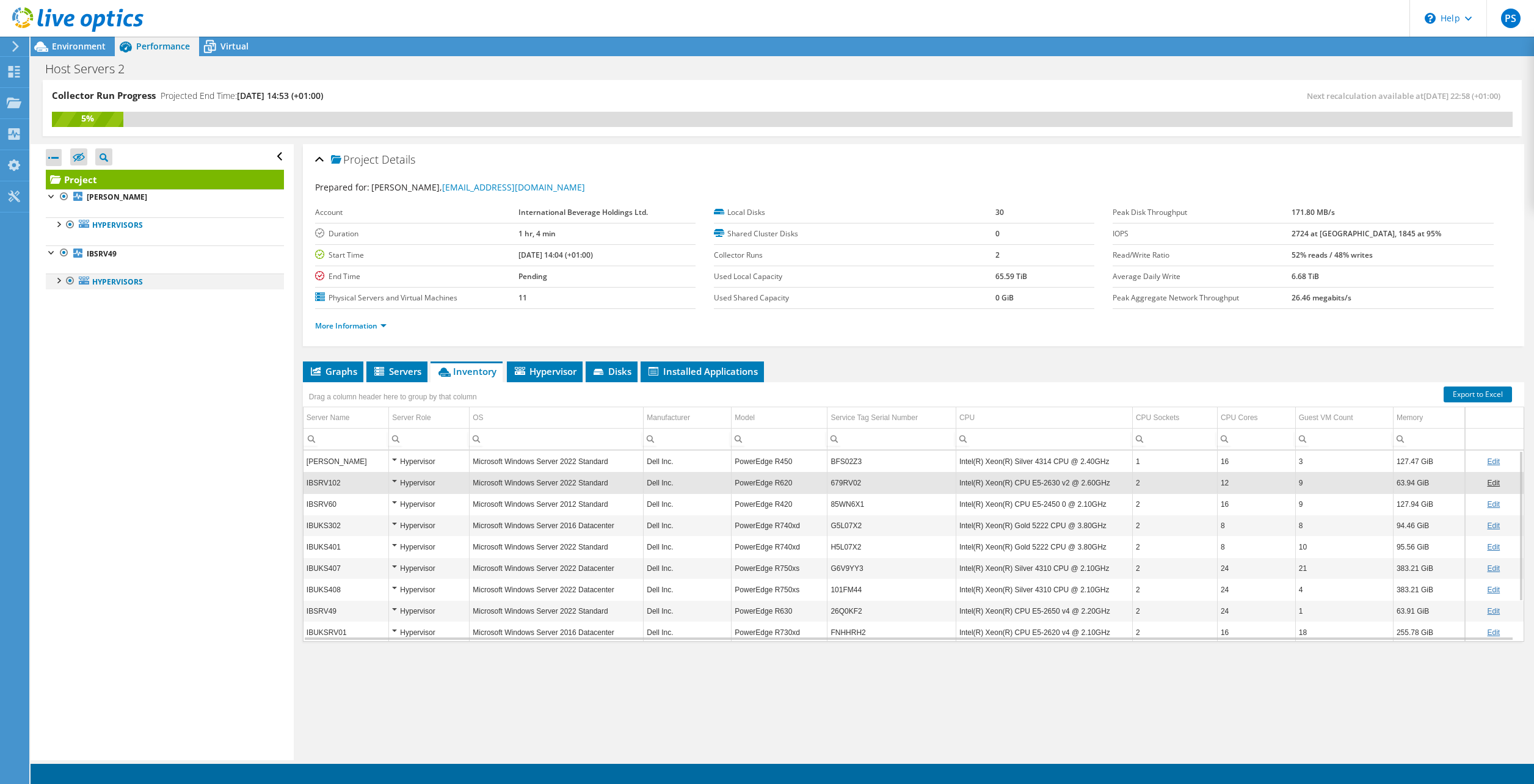
click at [39, 273] on div "Open All Close All Hide Excluded Nodes Project Tree Filter" at bounding box center [161, 452] width 263 height 616
click at [67, 281] on div at bounding box center [70, 281] width 12 height 15
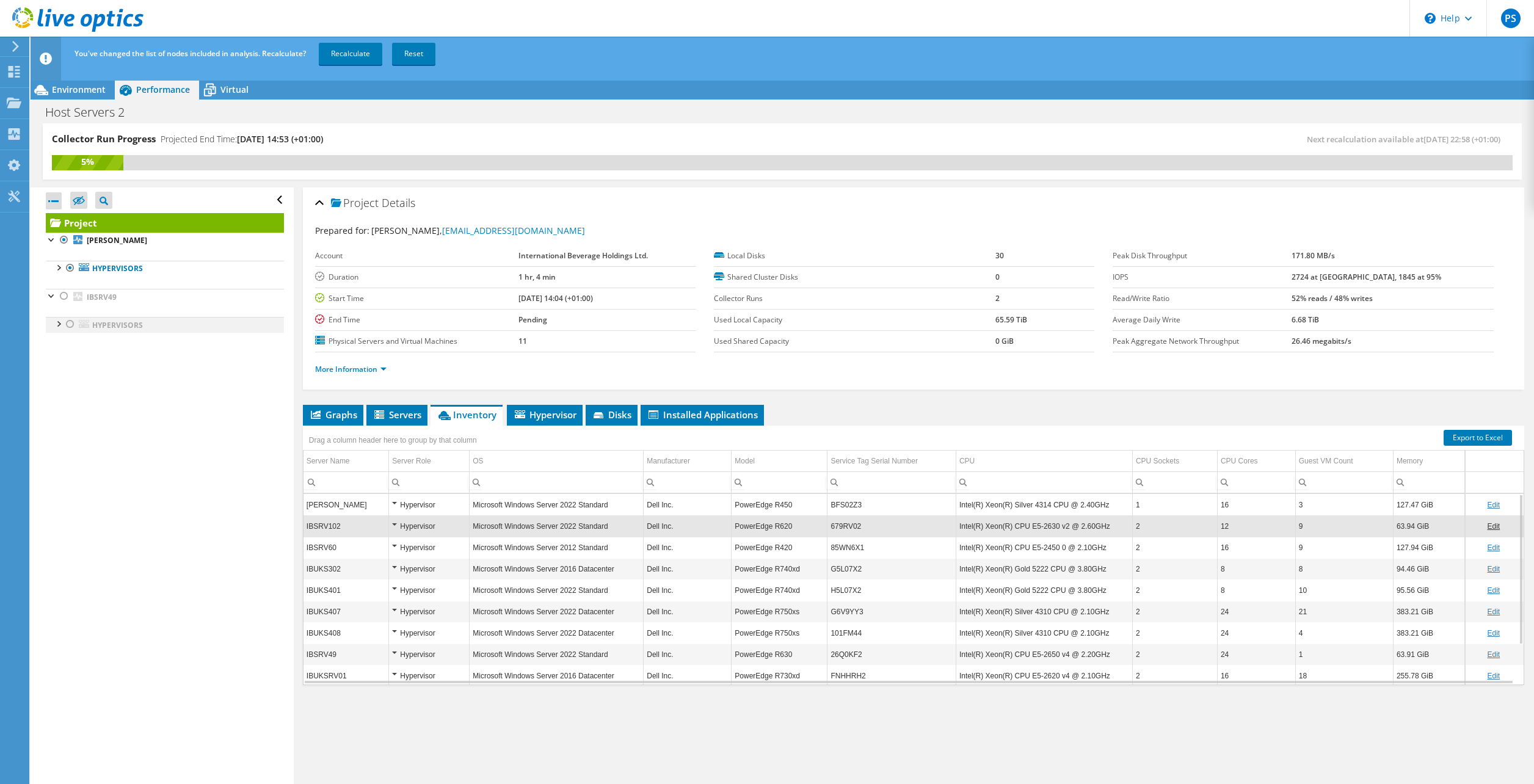
click at [69, 325] on div at bounding box center [70, 324] width 12 height 15
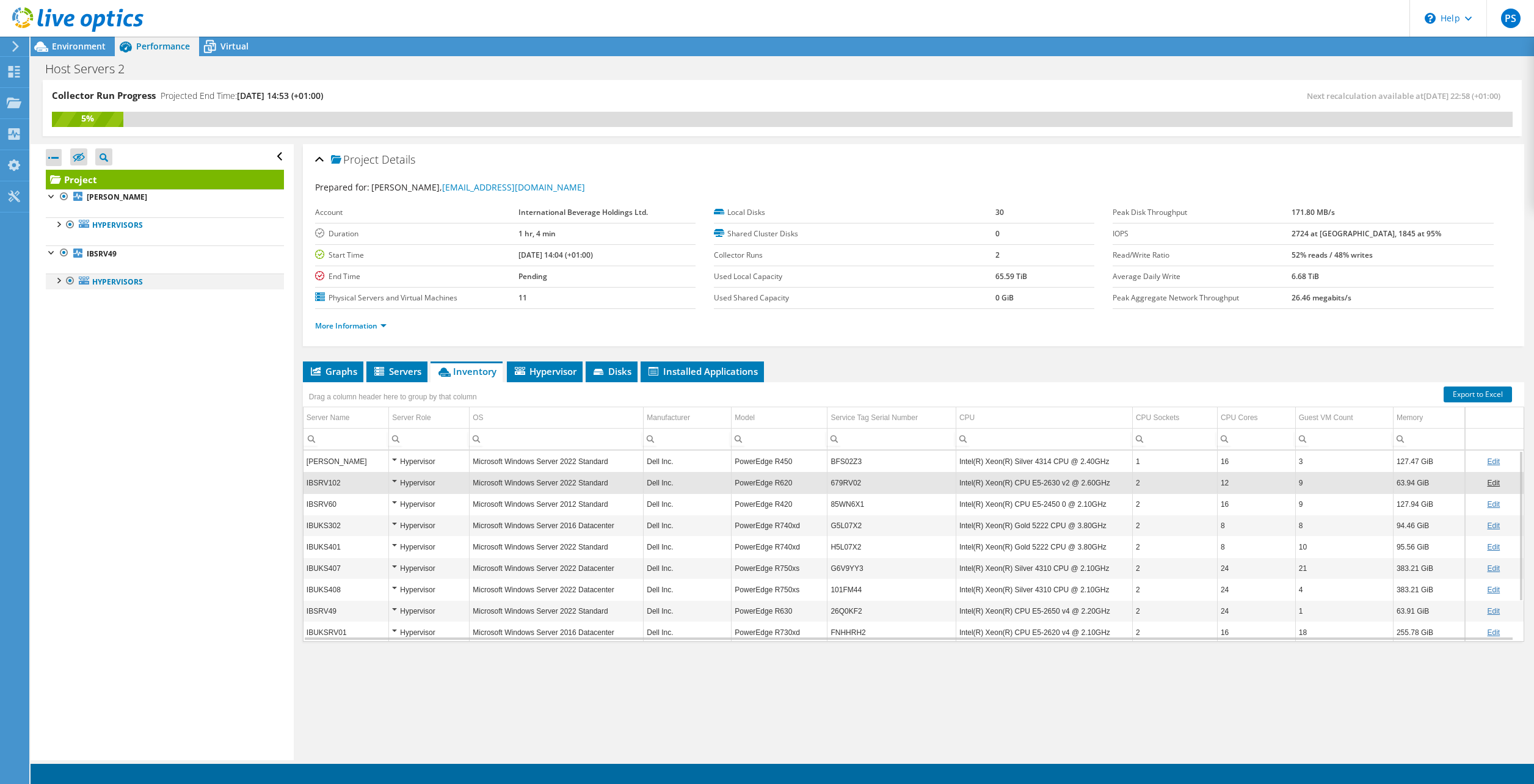
click at [55, 282] on div at bounding box center [57, 279] width 12 height 12
click at [102, 275] on link "Hypervisors" at bounding box center [164, 281] width 238 height 16
click at [112, 282] on link "Hypervisors" at bounding box center [164, 281] width 238 height 16
drag, startPoint x: 112, startPoint y: 282, endPoint x: 105, endPoint y: 281, distance: 7.1
click at [106, 281] on link "Hypervisors" at bounding box center [164, 281] width 238 height 16
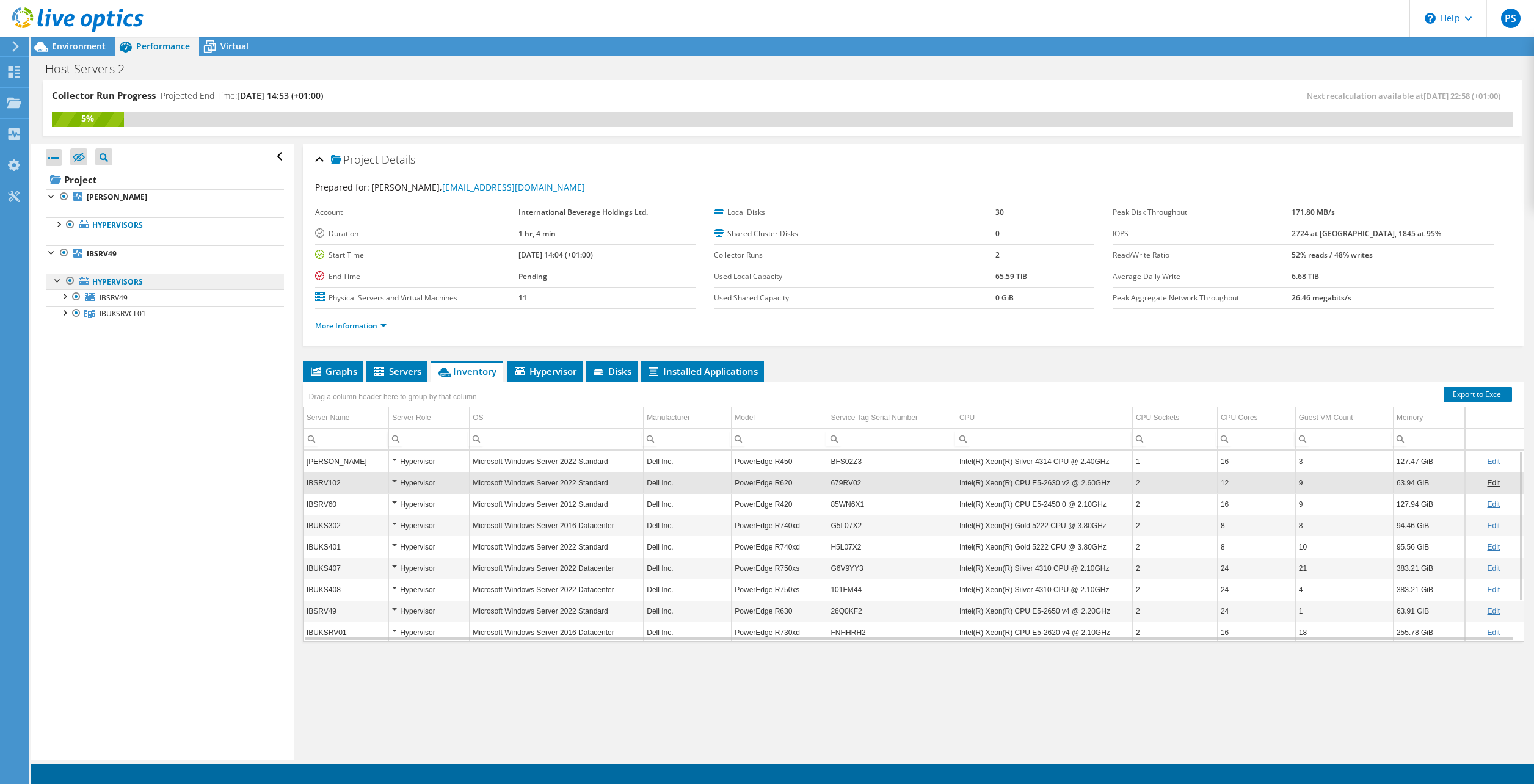
drag, startPoint x: 87, startPoint y: 285, endPoint x: 79, endPoint y: 284, distance: 8.1
click at [79, 284] on link "Hypervisors" at bounding box center [164, 281] width 238 height 16
drag, startPoint x: 83, startPoint y: 283, endPoint x: 73, endPoint y: 274, distance: 13.5
click at [73, 276] on li "Hypervisors IBSRV49 0 C: 61866DA06EEBCE001F48B60811C8E4F5-12f2663a" at bounding box center [164, 297] width 238 height 48
click at [95, 44] on span "Environment" at bounding box center [79, 46] width 54 height 12
